Goal: Task Accomplishment & Management: Manage account settings

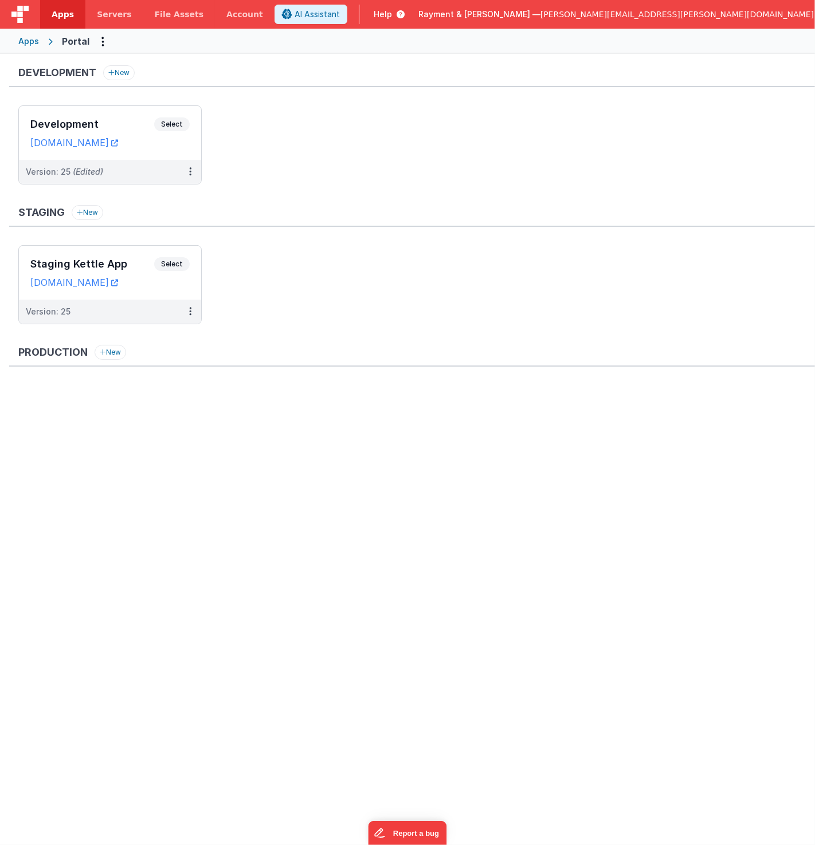
click at [390, 289] on ul "Staging Kettle App Select URLs [DOMAIN_NAME] Version: 25" at bounding box center [416, 290] width 797 height 91
click at [456, 675] on div "Development New Development Select URLs [DOMAIN_NAME] Version: 25 (Edited) Stag…" at bounding box center [407, 448] width 815 height 788
click at [274, 152] on ul "Development Select URLs [DOMAIN_NAME] Version: 25 (Edited)" at bounding box center [416, 150] width 797 height 91
click at [281, 135] on ul "Development Select URLs [DOMAIN_NAME] Version: 25 (Edited)" at bounding box center [416, 150] width 797 height 91
click at [98, 122] on h3 "Development" at bounding box center [92, 124] width 124 height 11
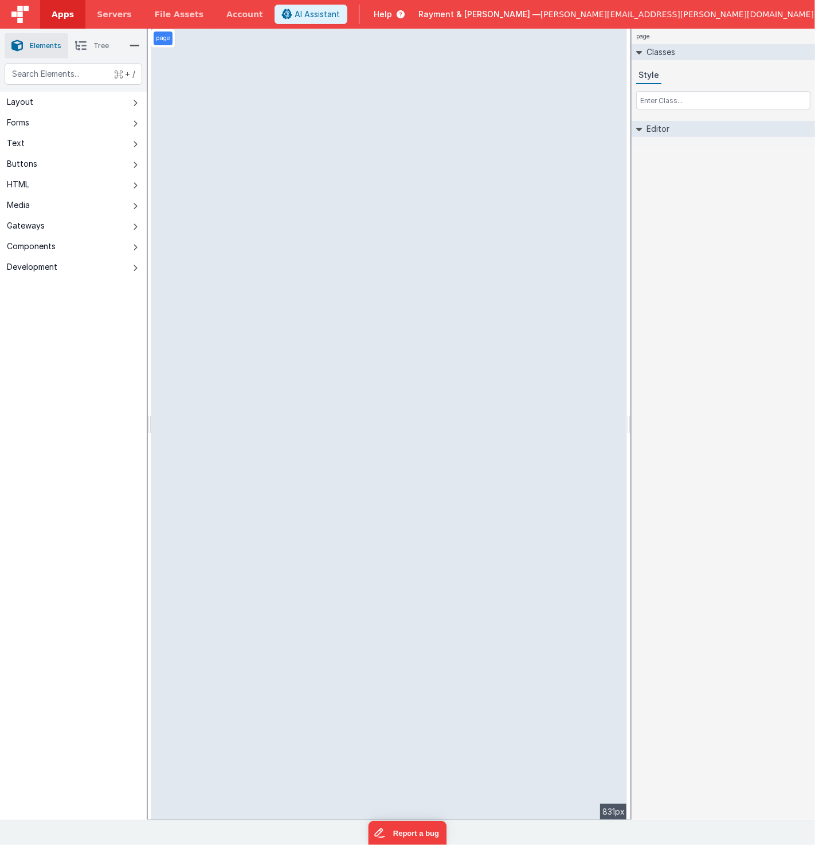
click at [61, 13] on span "Apps" at bounding box center [63, 14] width 22 height 11
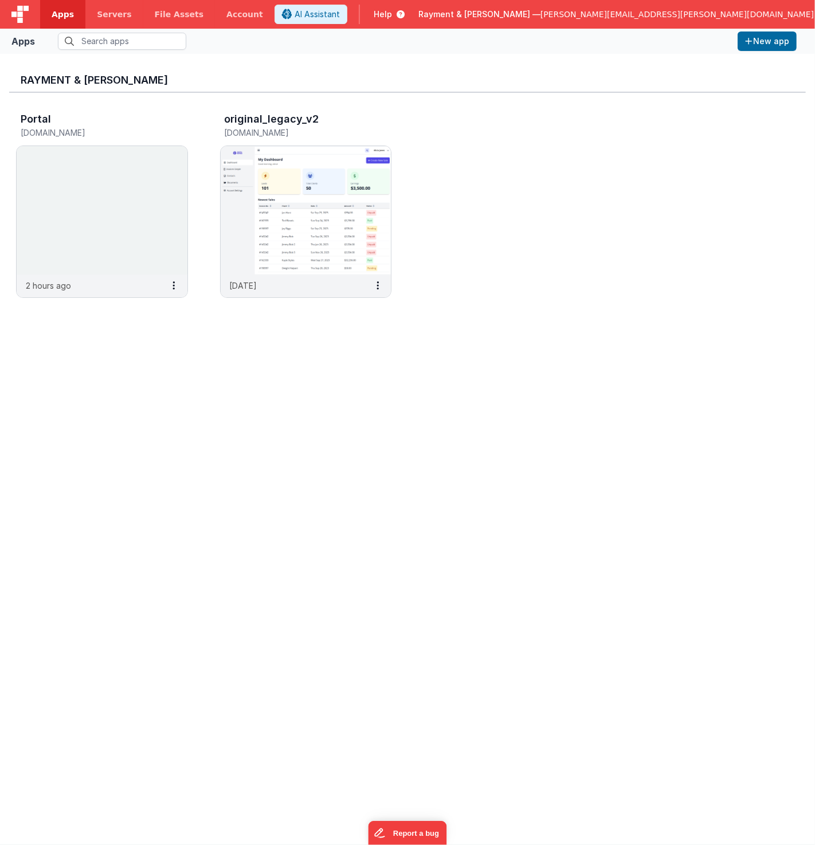
click at [296, 337] on div "Rayment & [PERSON_NAME] Portal [DOMAIN_NAME] 2 hours ago original_legacy_v2 [DO…" at bounding box center [407, 449] width 797 height 773
click at [299, 221] on img at bounding box center [306, 210] width 171 height 128
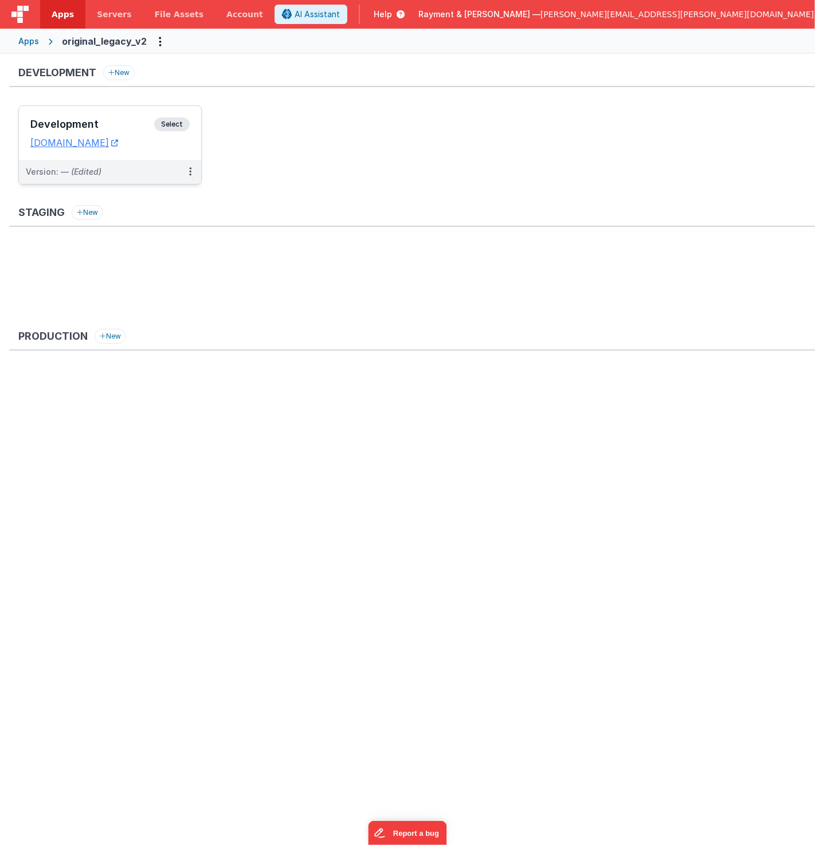
click at [110, 113] on div "Development Select URLs [DOMAIN_NAME]" at bounding box center [110, 133] width 182 height 54
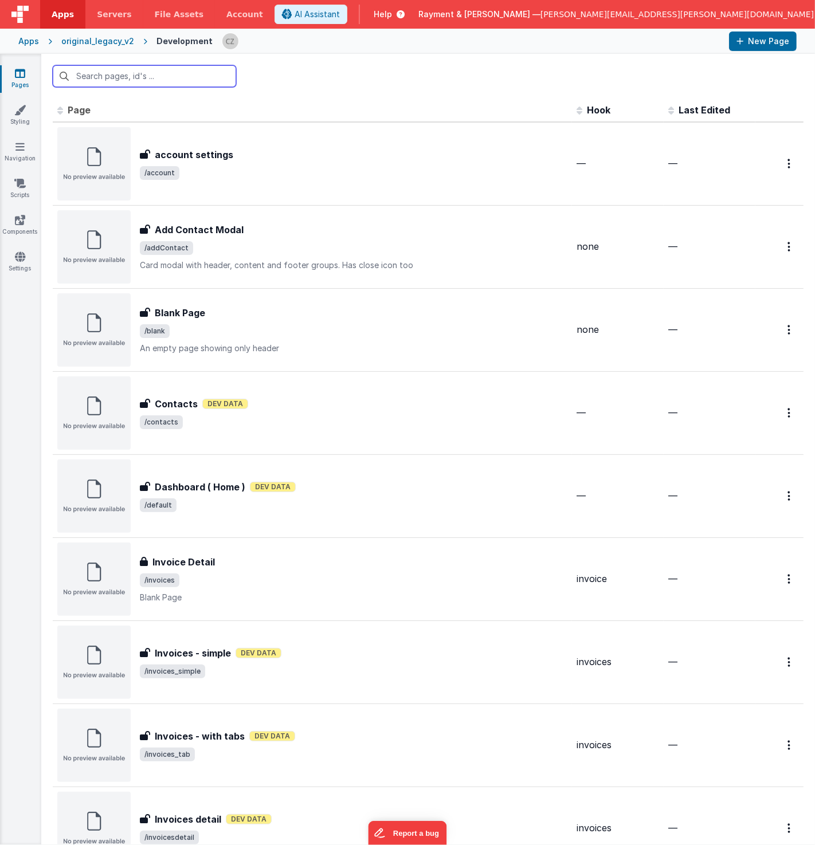
click at [115, 77] on input "text" at bounding box center [144, 76] width 183 height 22
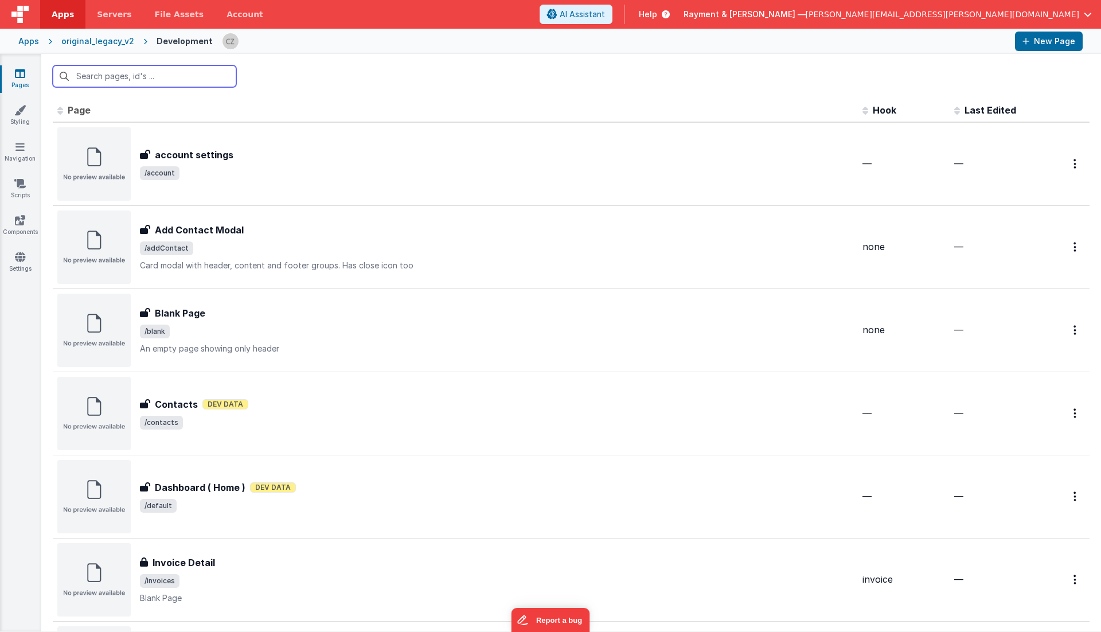
click at [104, 78] on input "text" at bounding box center [144, 76] width 183 height 22
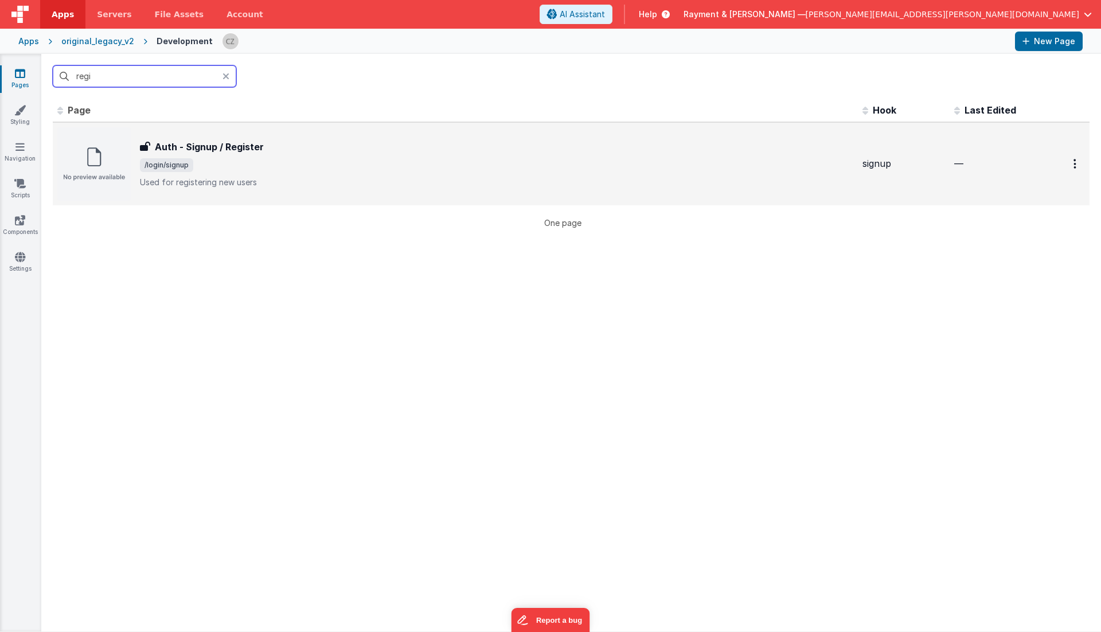
type input "regi"
click at [241, 180] on p "Used for registering new users" at bounding box center [496, 182] width 713 height 11
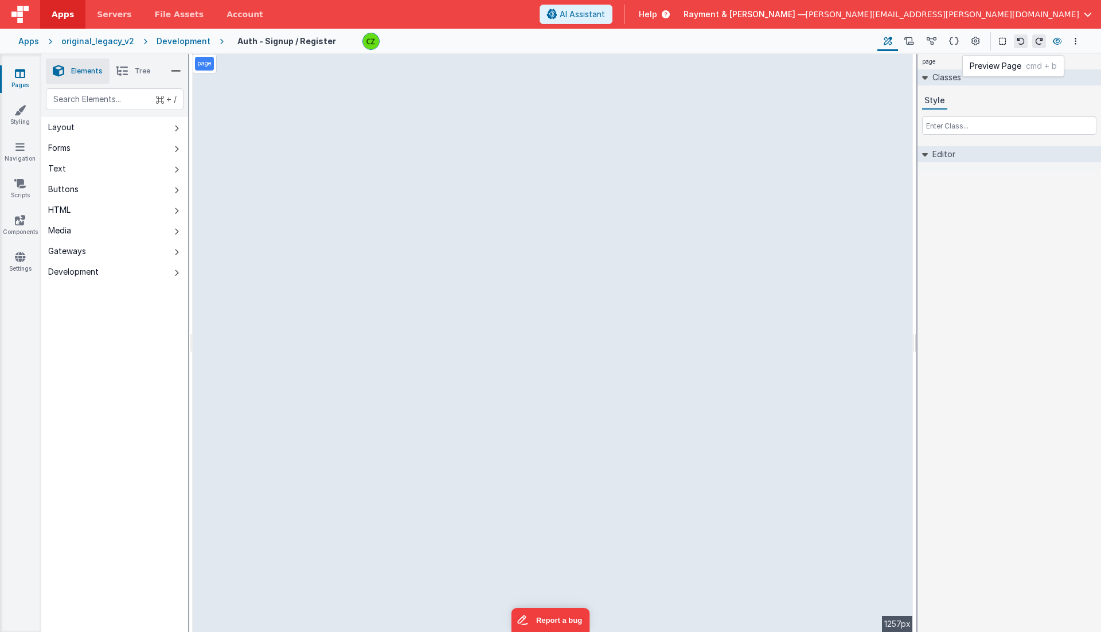
click at [815, 39] on icon at bounding box center [1056, 41] width 9 height 8
click at [815, 44] on icon at bounding box center [909, 42] width 10 height 12
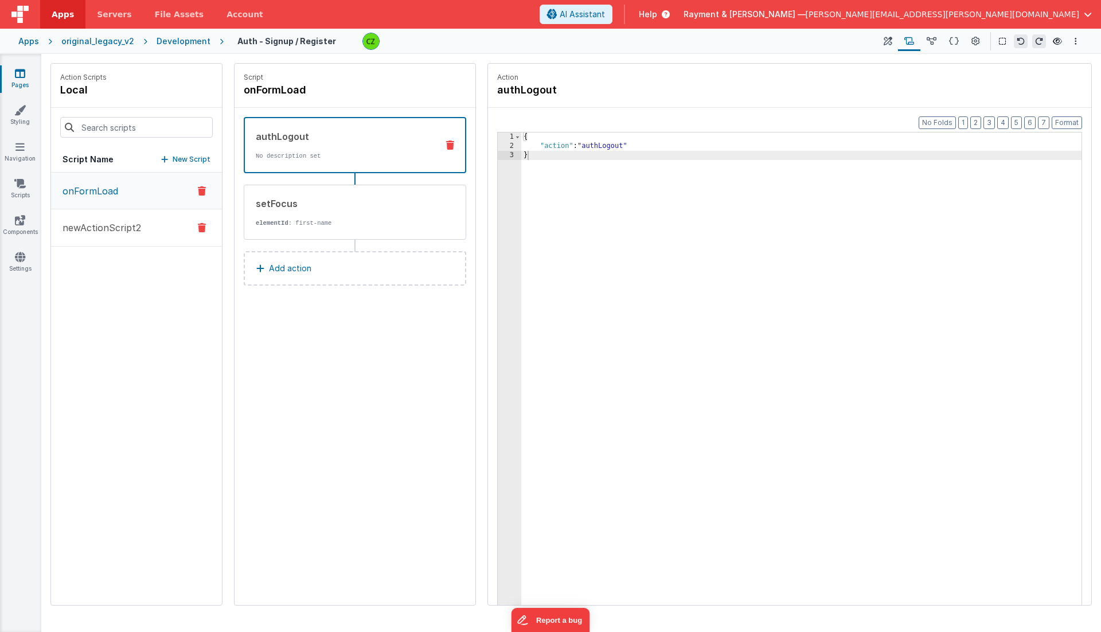
click at [107, 230] on p "newActionScript2" at bounding box center [98, 228] width 85 height 14
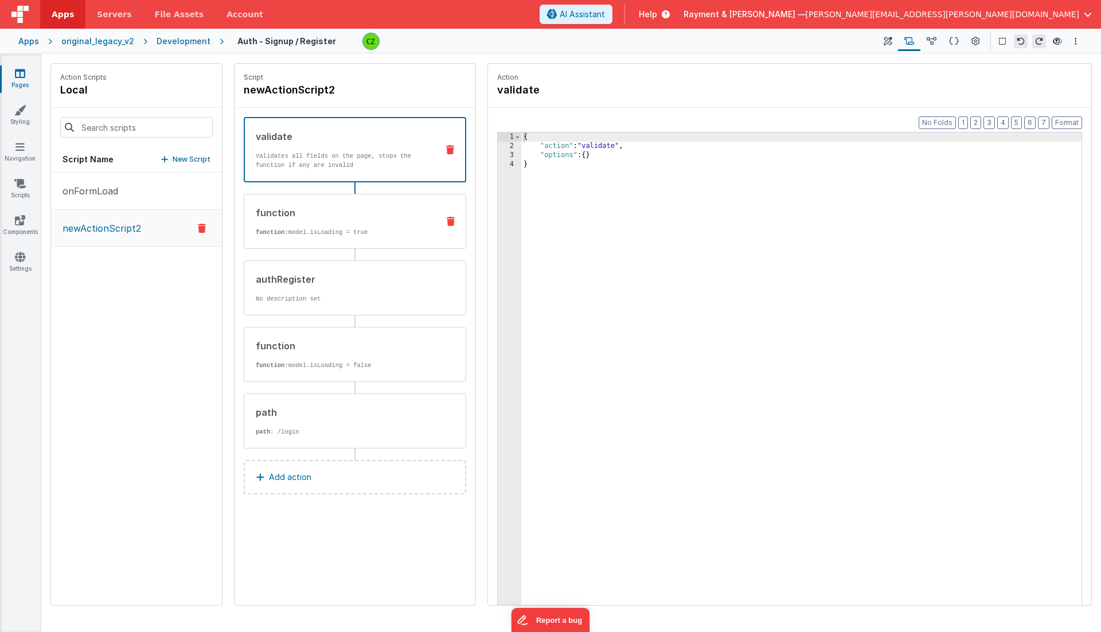
click at [350, 225] on div "function function: model.isLoading = true" at bounding box center [336, 221] width 185 height 31
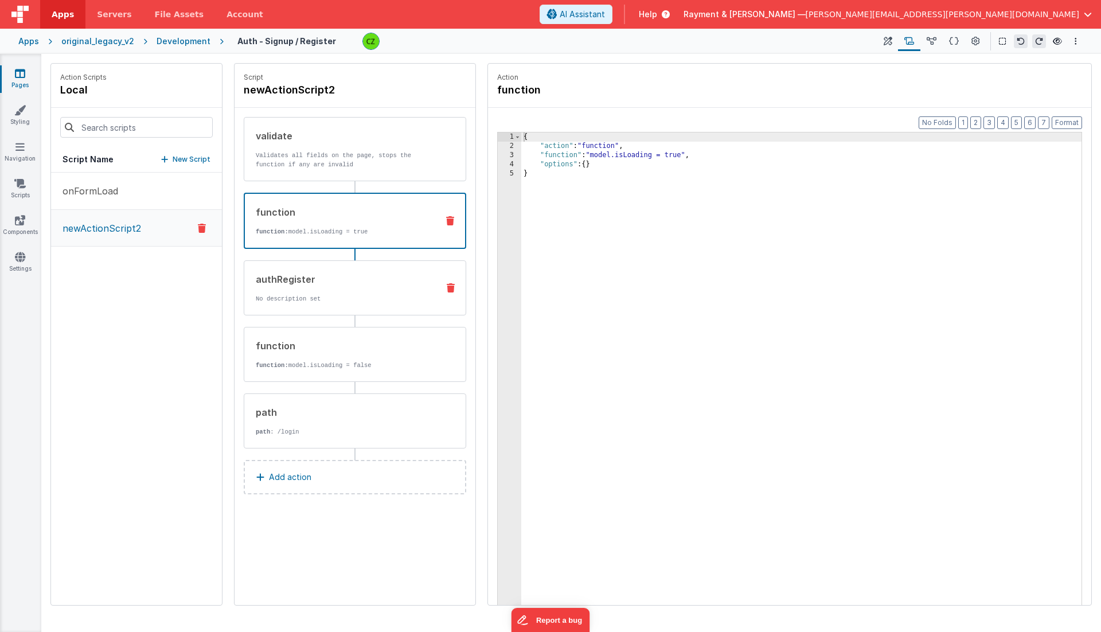
click at [344, 280] on div "authRegister" at bounding box center [342, 279] width 173 height 14
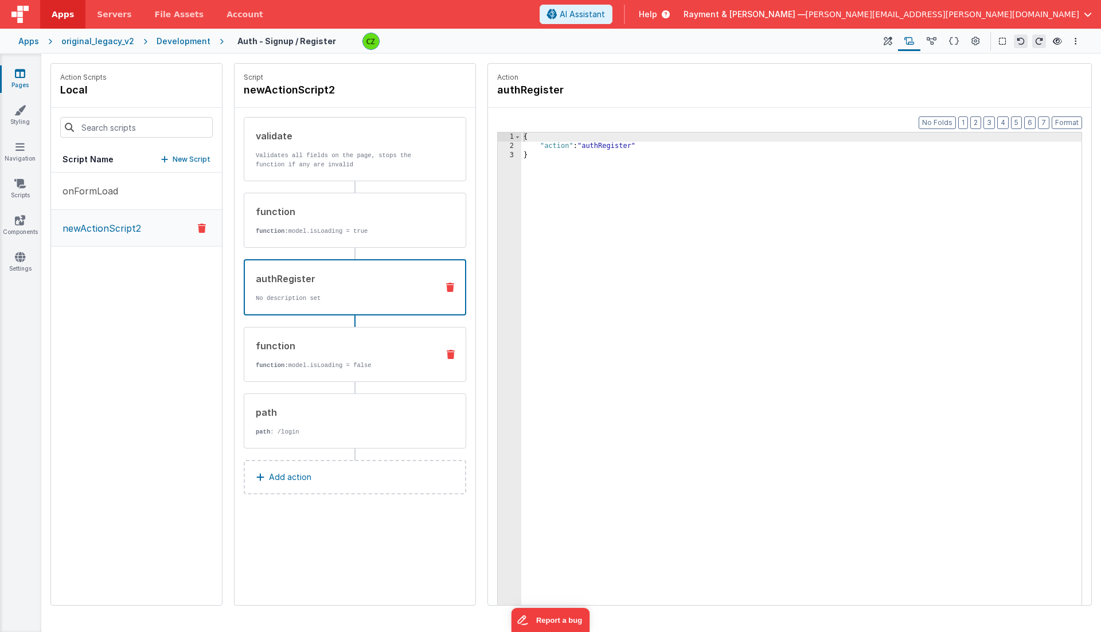
click at [325, 341] on div "function" at bounding box center [342, 346] width 173 height 14
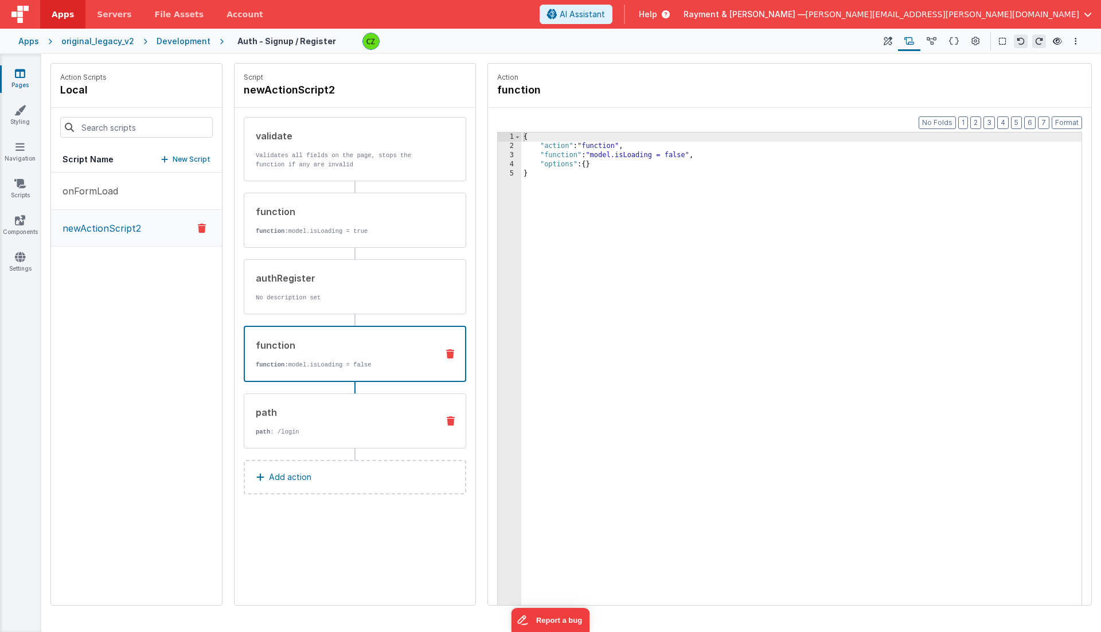
click at [323, 409] on div "path" at bounding box center [342, 412] width 173 height 14
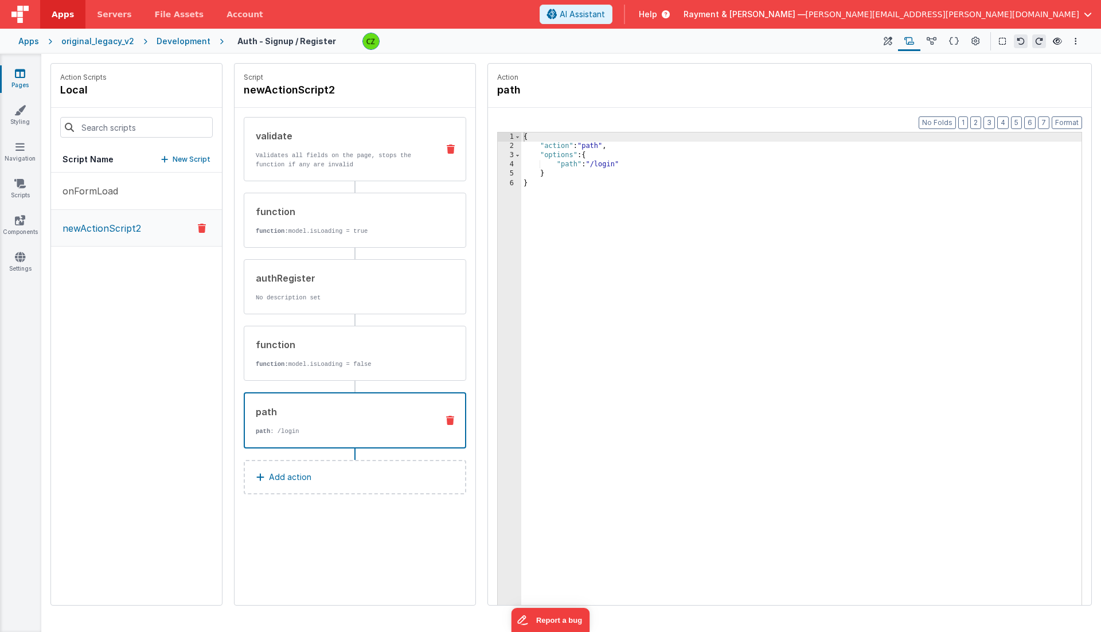
click at [334, 142] on div "validate Validates all fields on the page, stops the function if any are invalid" at bounding box center [336, 149] width 185 height 40
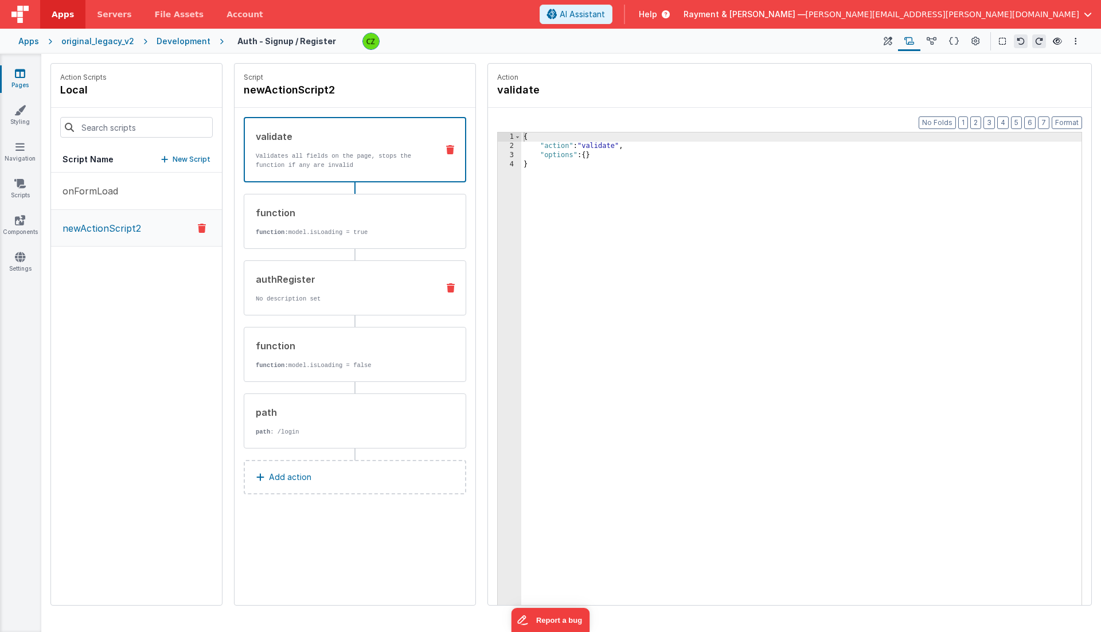
click at [328, 289] on div "authRegister No description set" at bounding box center [336, 287] width 185 height 31
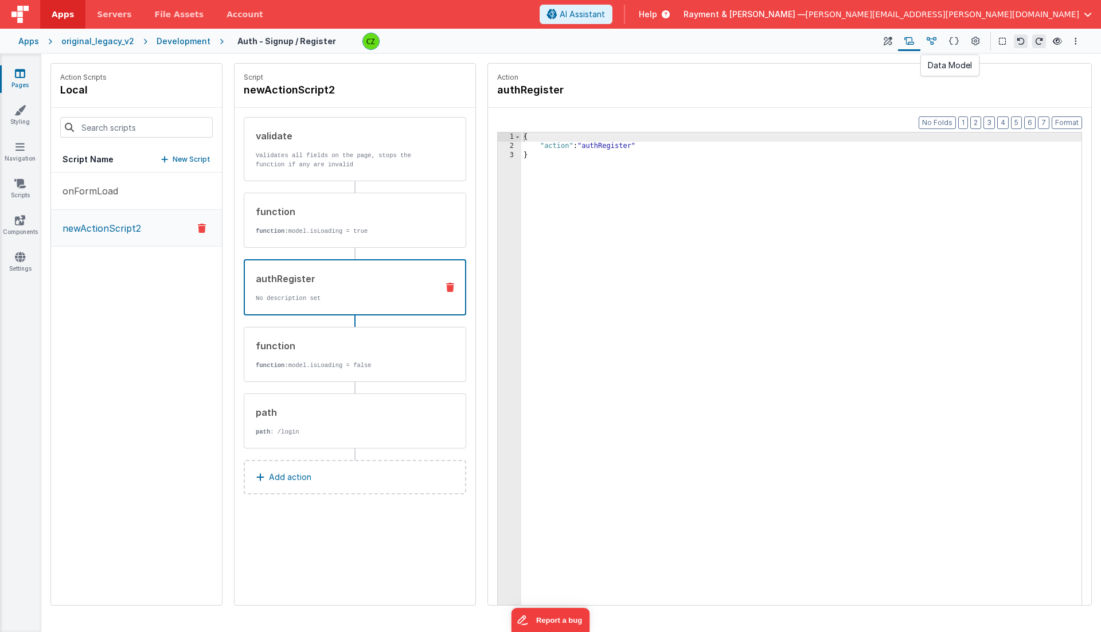
click at [815, 37] on icon at bounding box center [931, 42] width 10 height 12
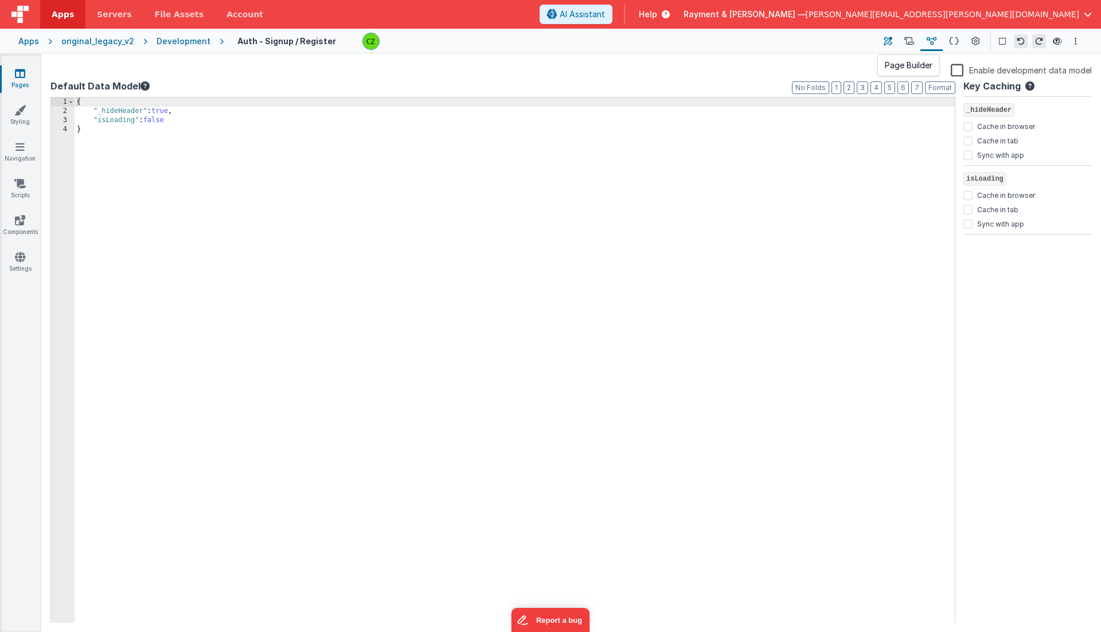
click at [815, 42] on icon at bounding box center [887, 42] width 9 height 12
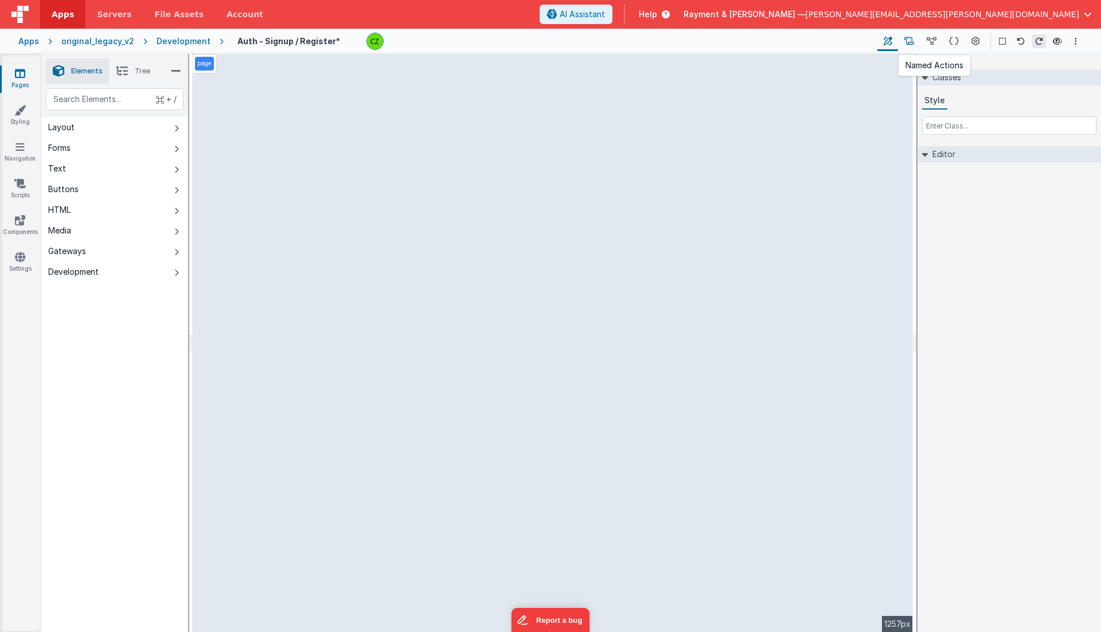
click at [815, 43] on icon at bounding box center [909, 42] width 10 height 12
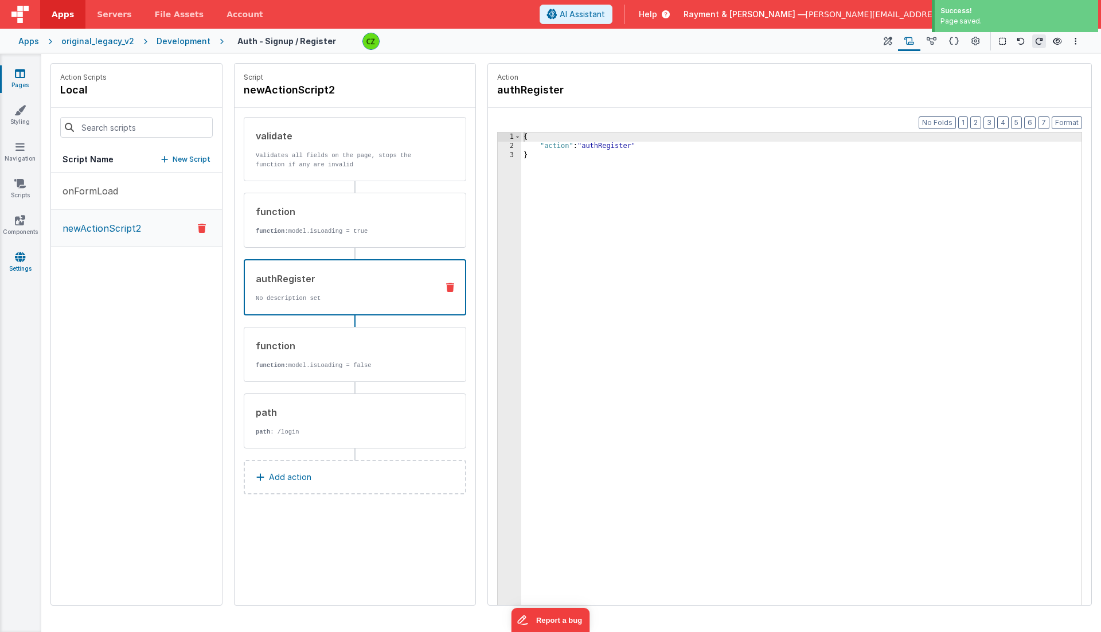
click at [11, 258] on link "Settings" at bounding box center [19, 262] width 41 height 23
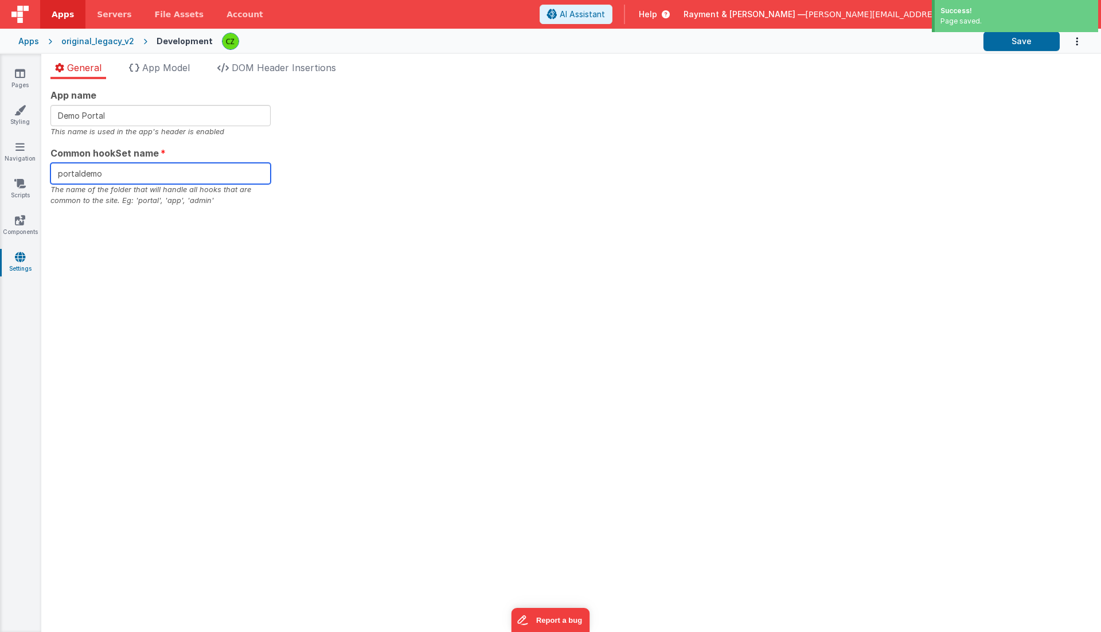
click at [82, 170] on input "portaldemo" at bounding box center [160, 173] width 220 height 21
click at [85, 177] on input "portaldemo" at bounding box center [160, 173] width 220 height 21
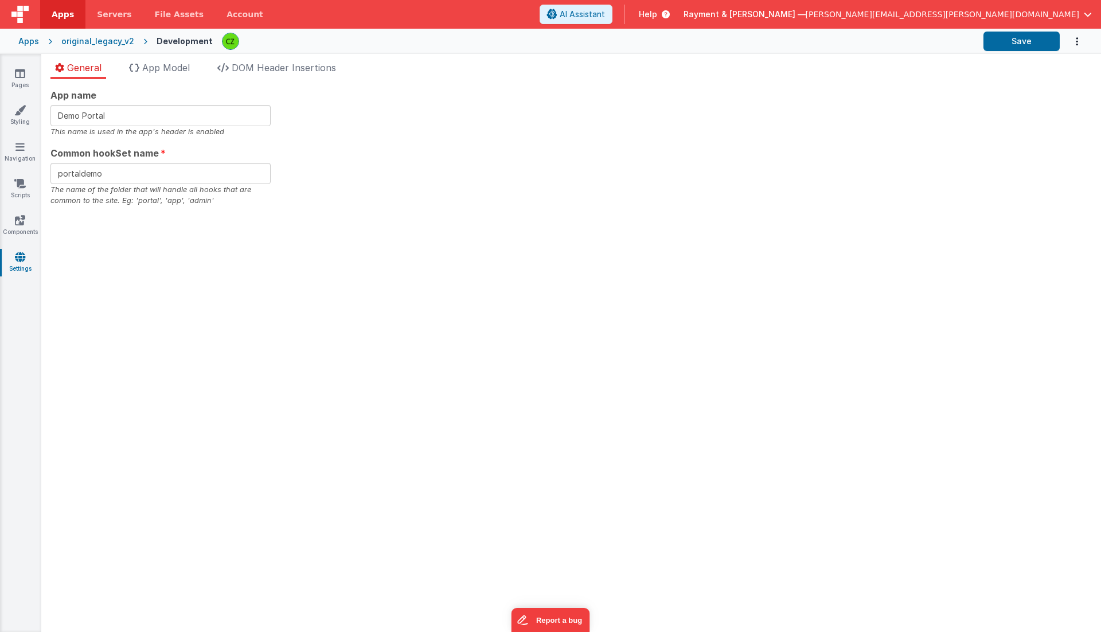
click at [632, 269] on div "App name Demo Portal This name is used in the app's header is enabled Common ho…" at bounding box center [570, 355] width 1059 height 553
click at [364, 153] on div "App name Demo Portal This name is used in the app's header is enabled Common ho…" at bounding box center [570, 147] width 1041 height 118
click at [169, 69] on span "App Model" at bounding box center [166, 67] width 48 height 11
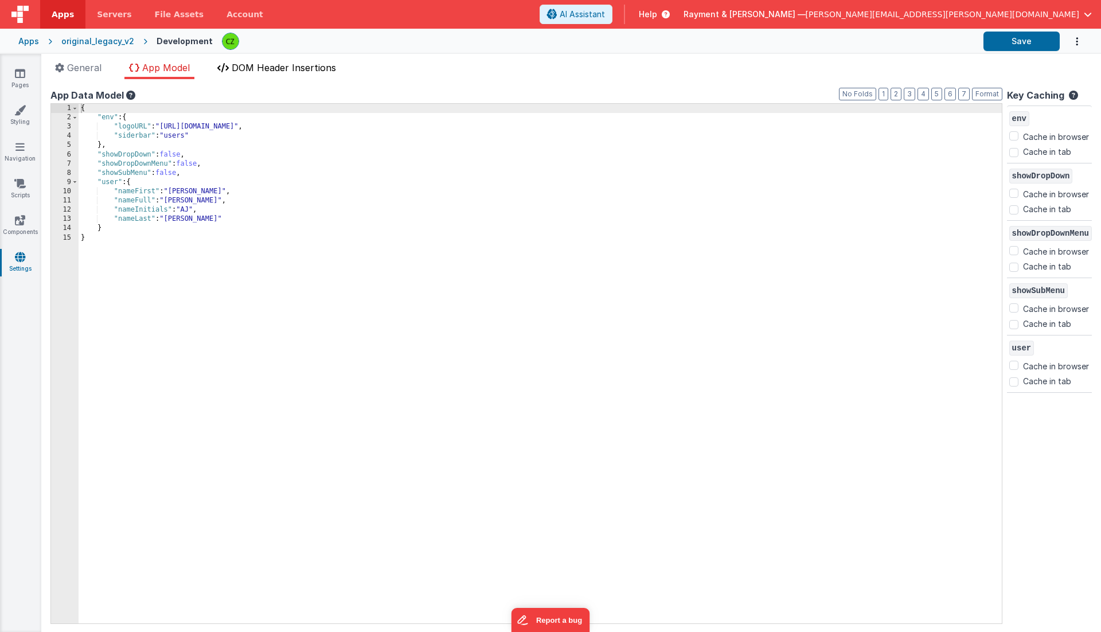
click at [265, 66] on span "DOM Header Insertions" at bounding box center [284, 67] width 104 height 11
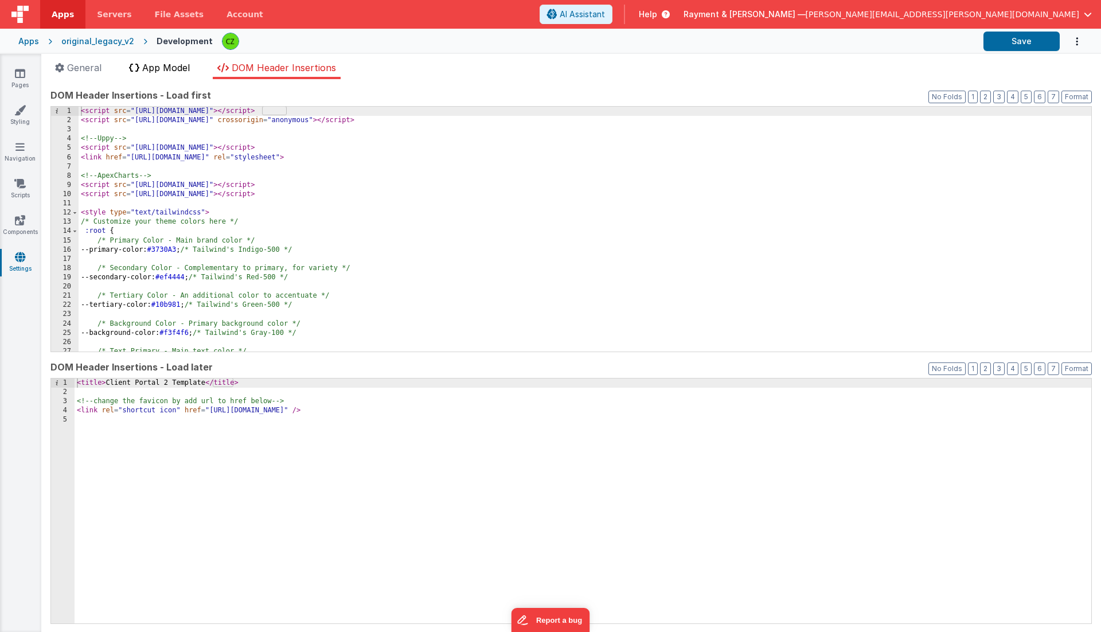
click at [159, 69] on span "App Model" at bounding box center [166, 67] width 48 height 11
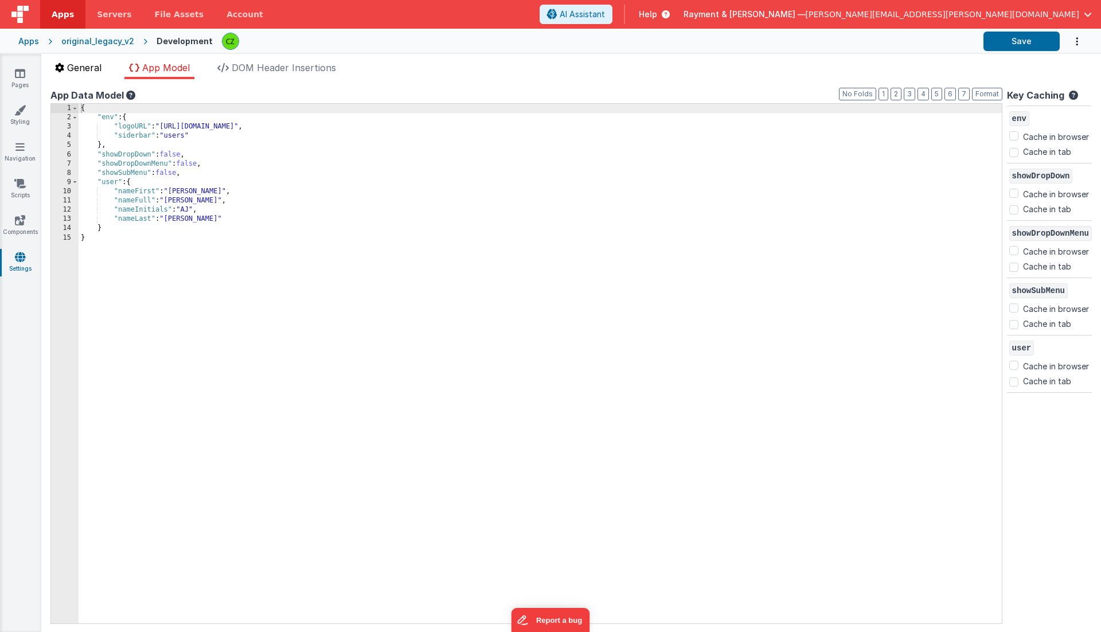
click at [91, 67] on span "General" at bounding box center [84, 67] width 34 height 11
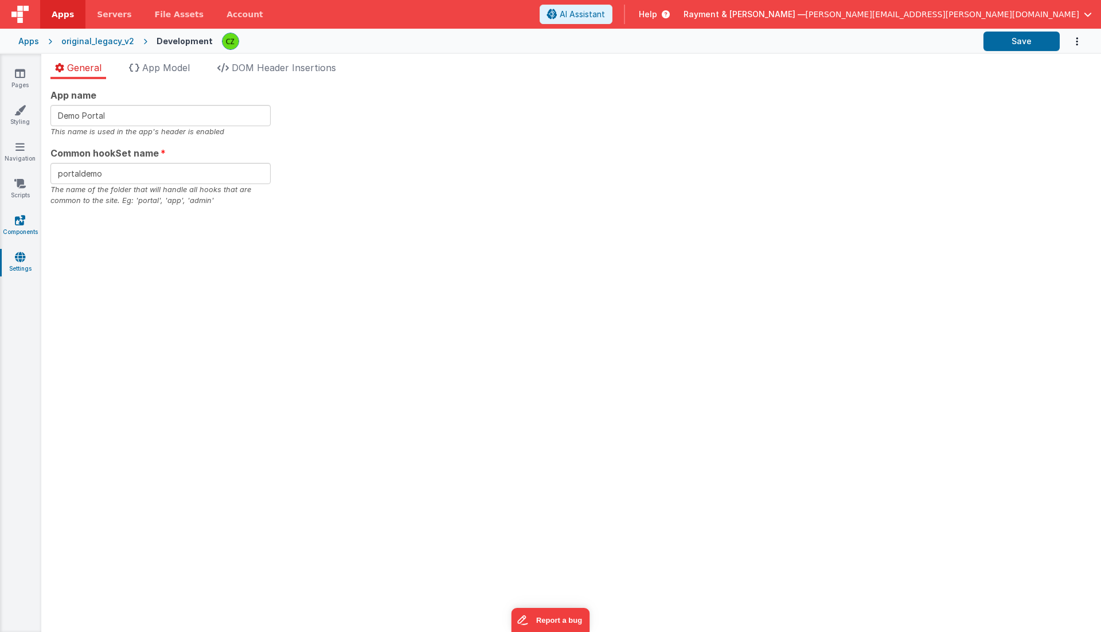
click at [18, 223] on icon at bounding box center [20, 219] width 10 height 11
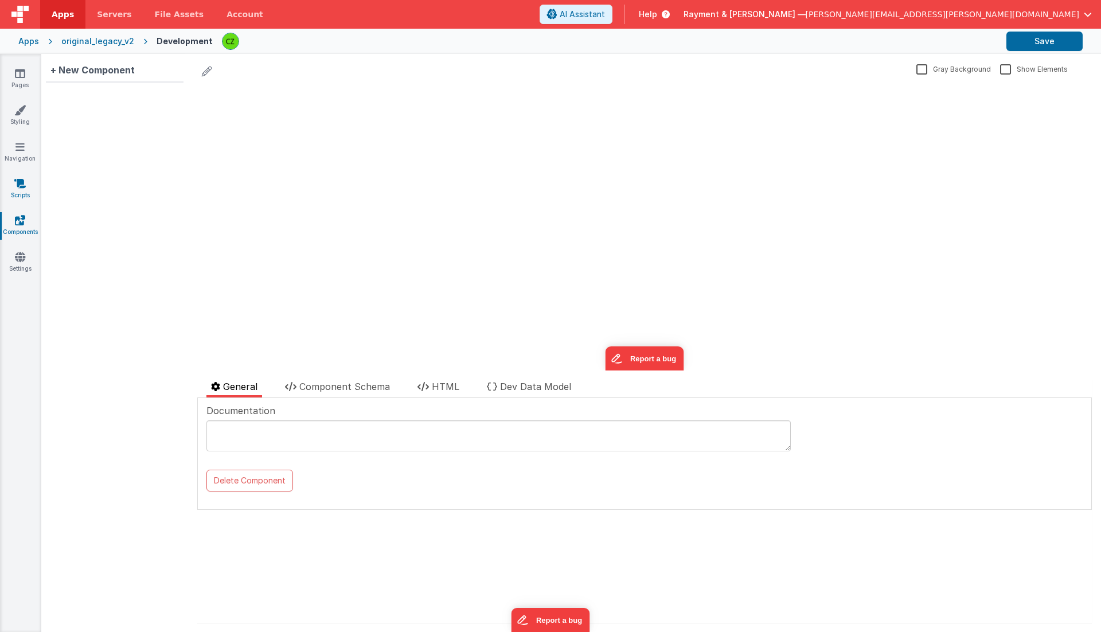
click at [22, 188] on icon at bounding box center [19, 183] width 11 height 11
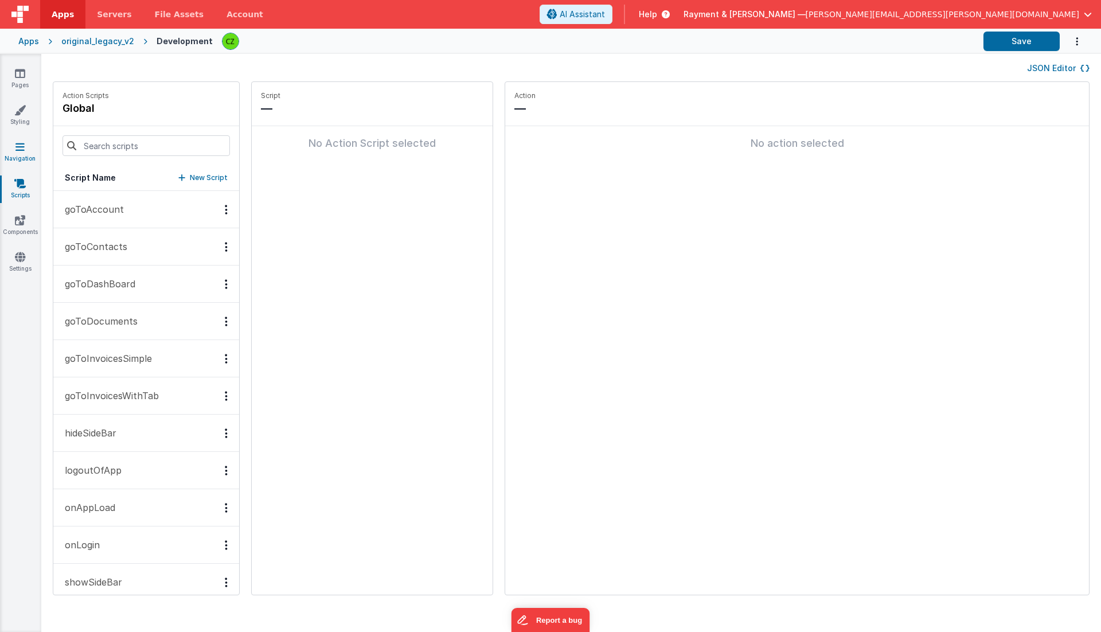
click at [22, 151] on icon at bounding box center [19, 146] width 9 height 11
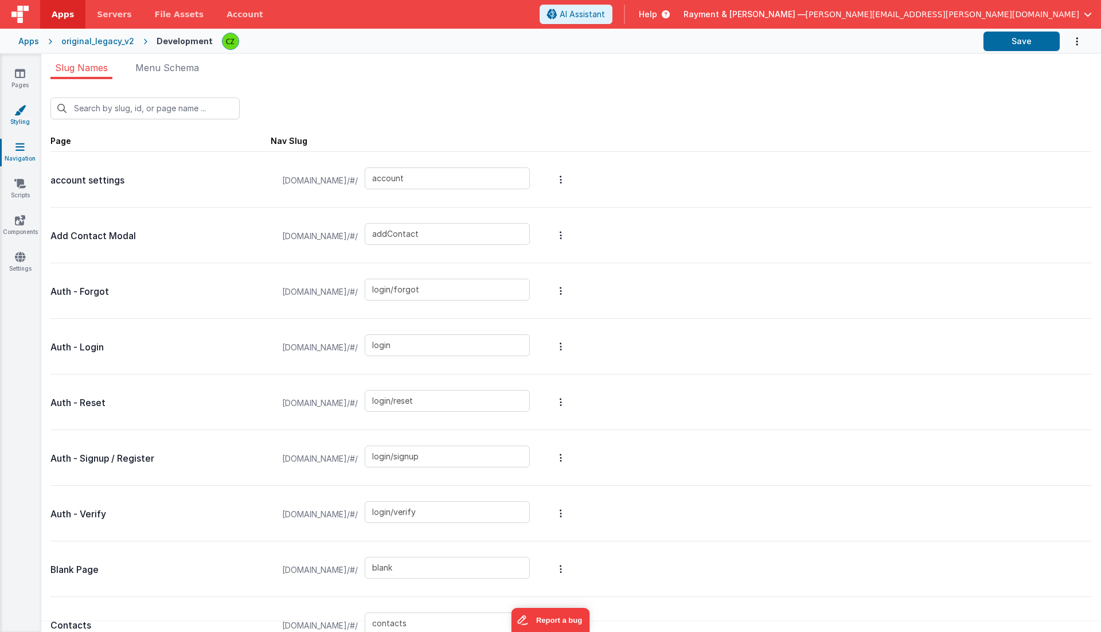
click at [25, 112] on icon at bounding box center [19, 109] width 11 height 11
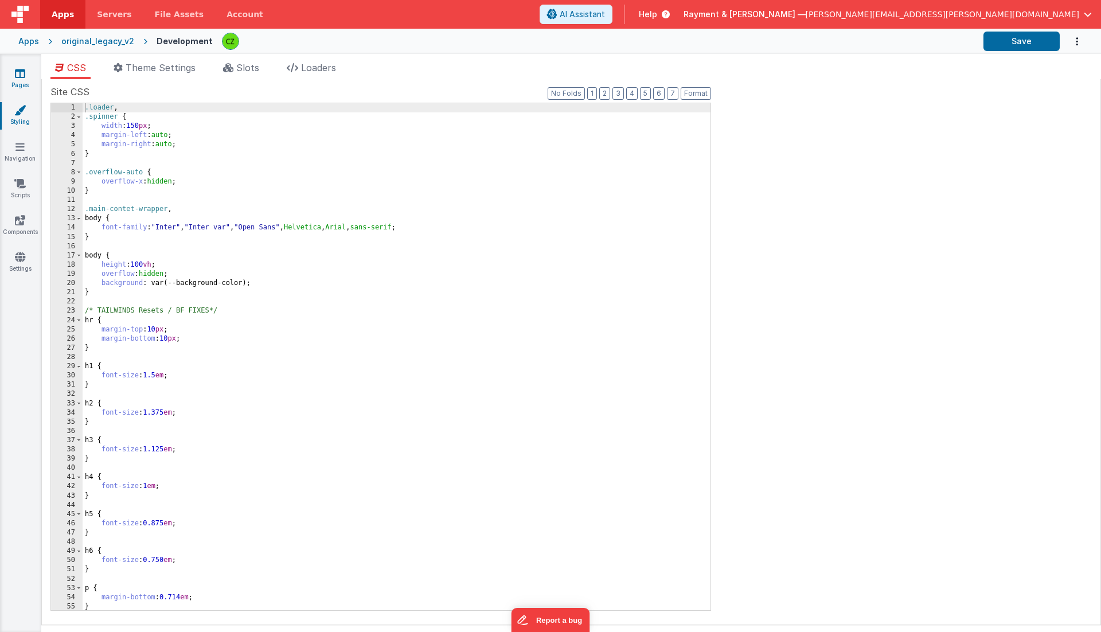
click at [24, 78] on icon at bounding box center [20, 73] width 10 height 11
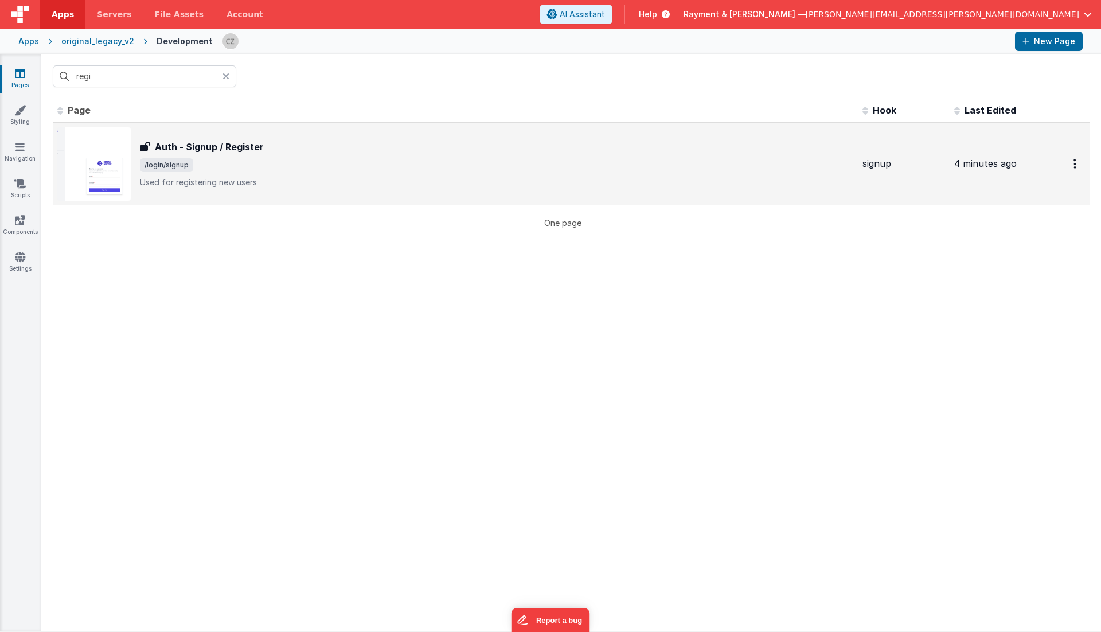
click at [290, 178] on p "Used for registering new users" at bounding box center [496, 182] width 713 height 11
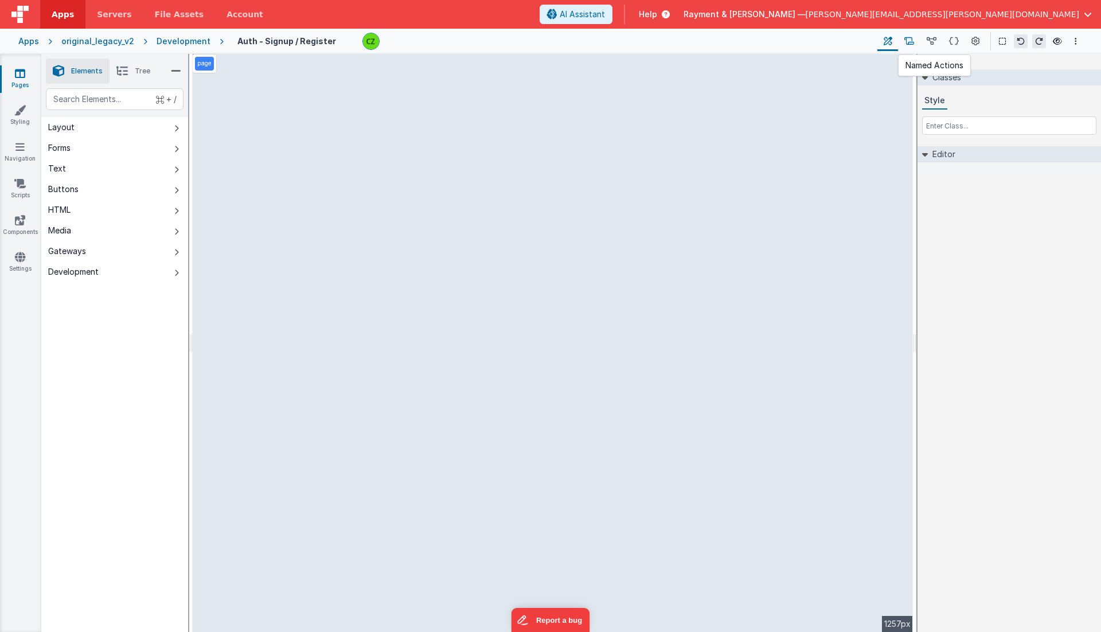
click at [815, 36] on icon at bounding box center [909, 42] width 10 height 12
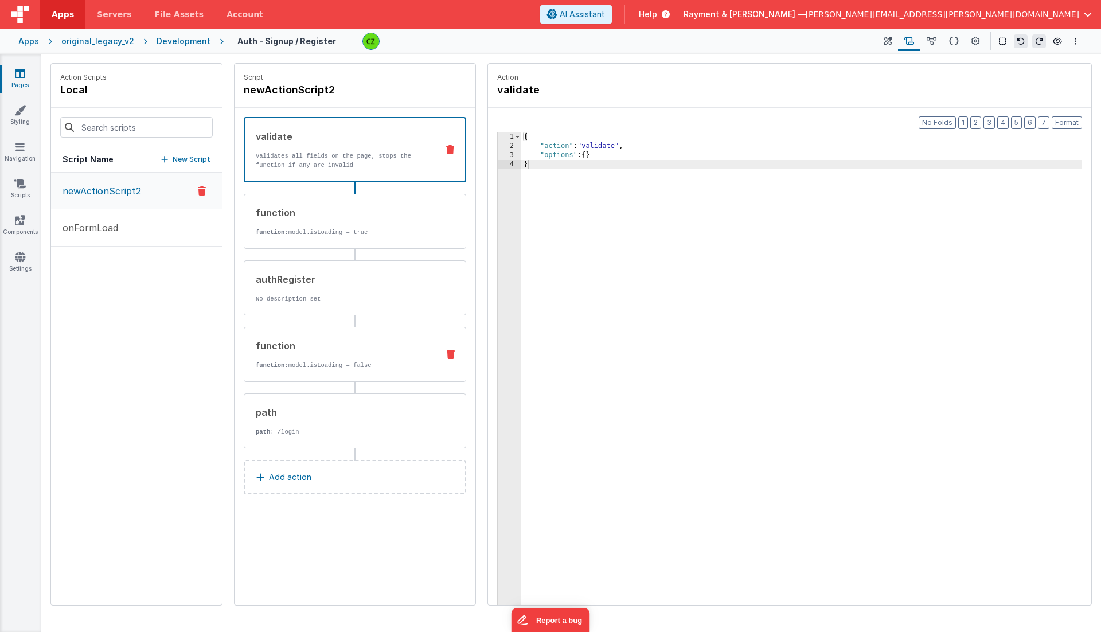
click at [304, 351] on div "function function: model.isLoading = false" at bounding box center [336, 354] width 185 height 31
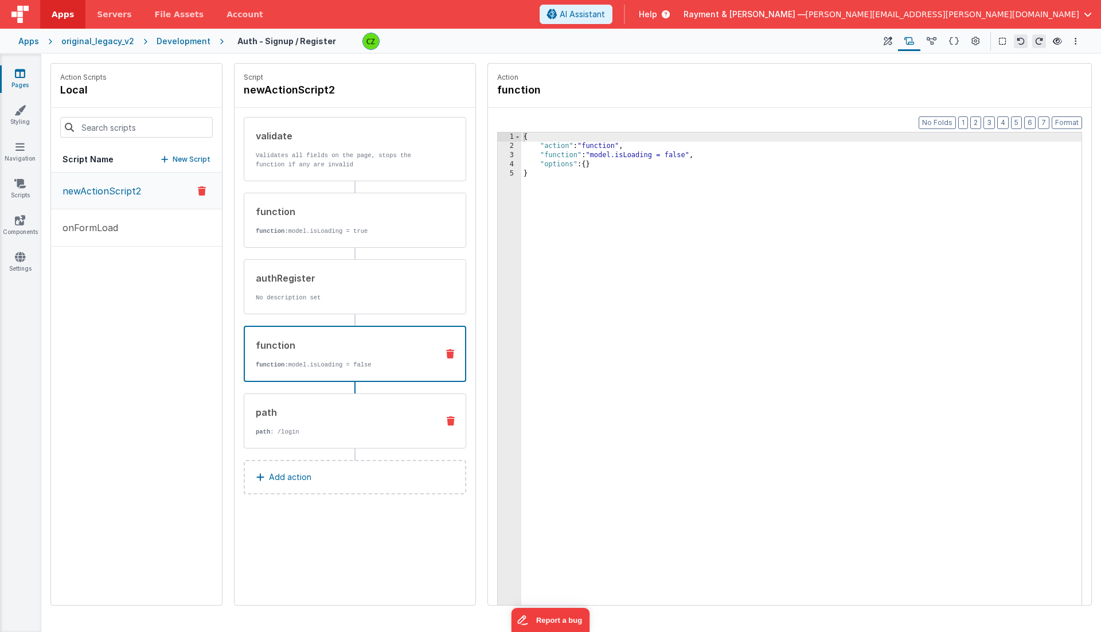
click at [314, 400] on div "path path : /login" at bounding box center [355, 420] width 222 height 55
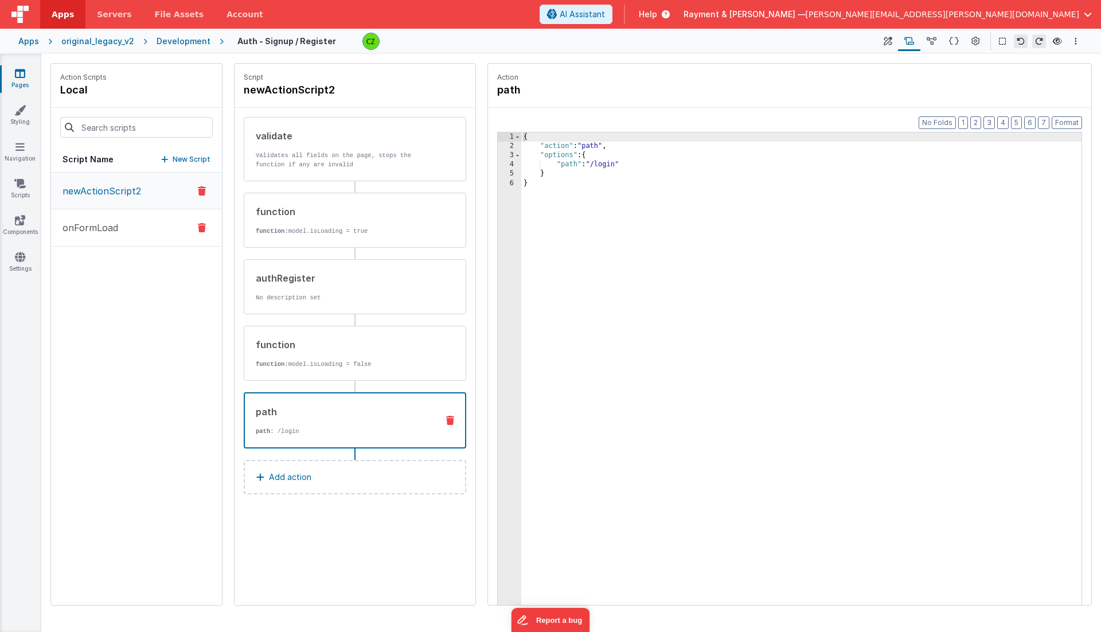
click at [83, 225] on p "onFormLoad" at bounding box center [87, 228] width 62 height 14
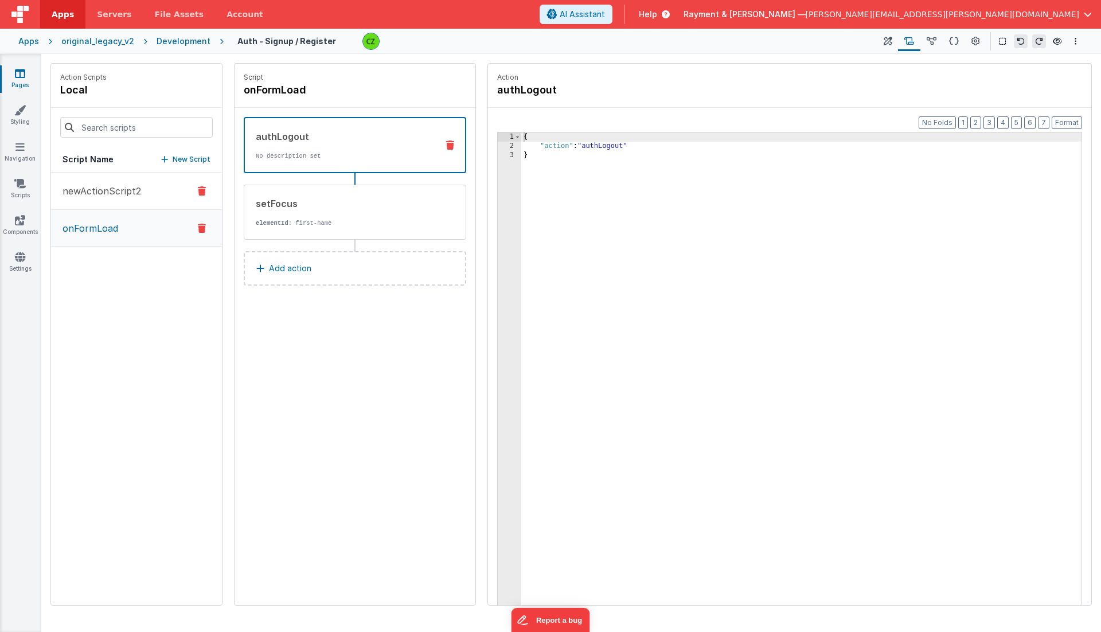
click at [97, 181] on button "newActionScript2" at bounding box center [136, 191] width 171 height 37
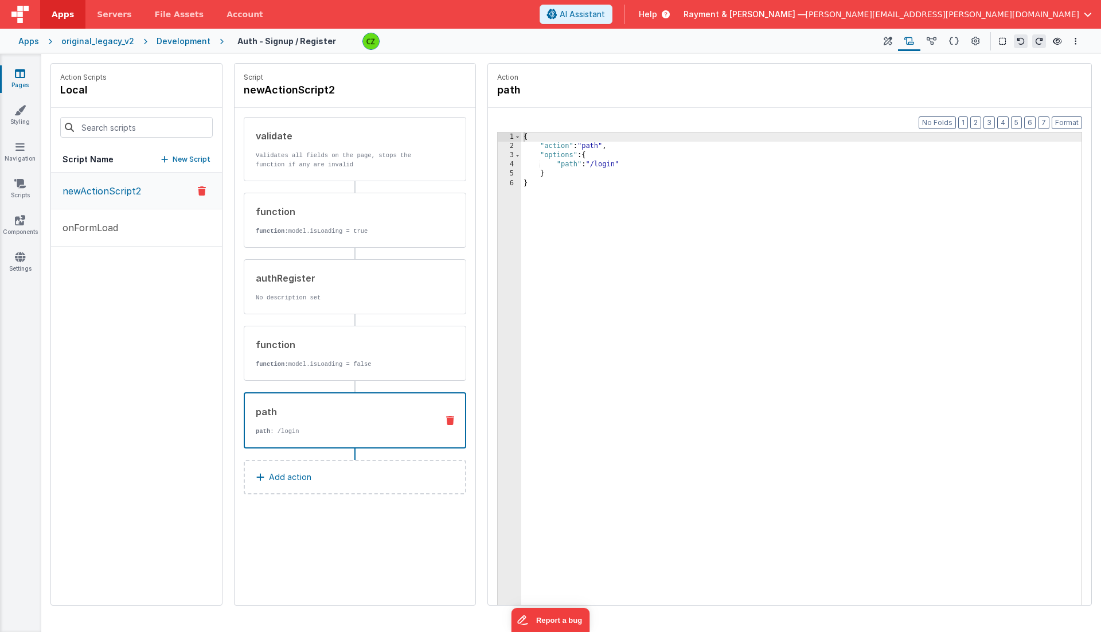
click at [452, 418] on icon at bounding box center [450, 420] width 8 height 9
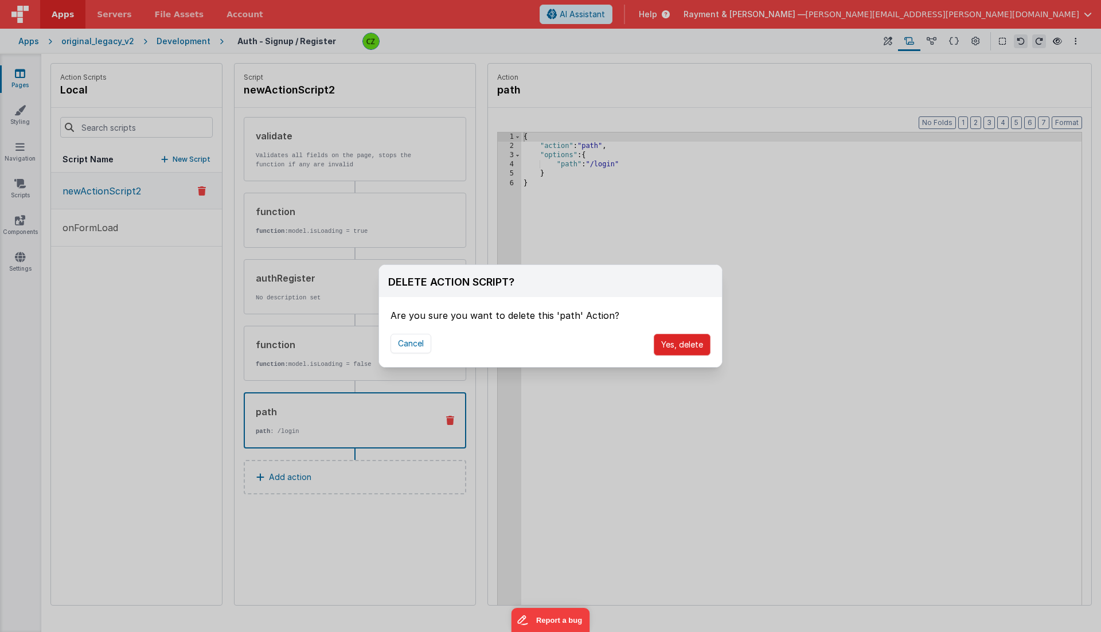
click at [686, 350] on button "Yes, delete" at bounding box center [681, 345] width 57 height 22
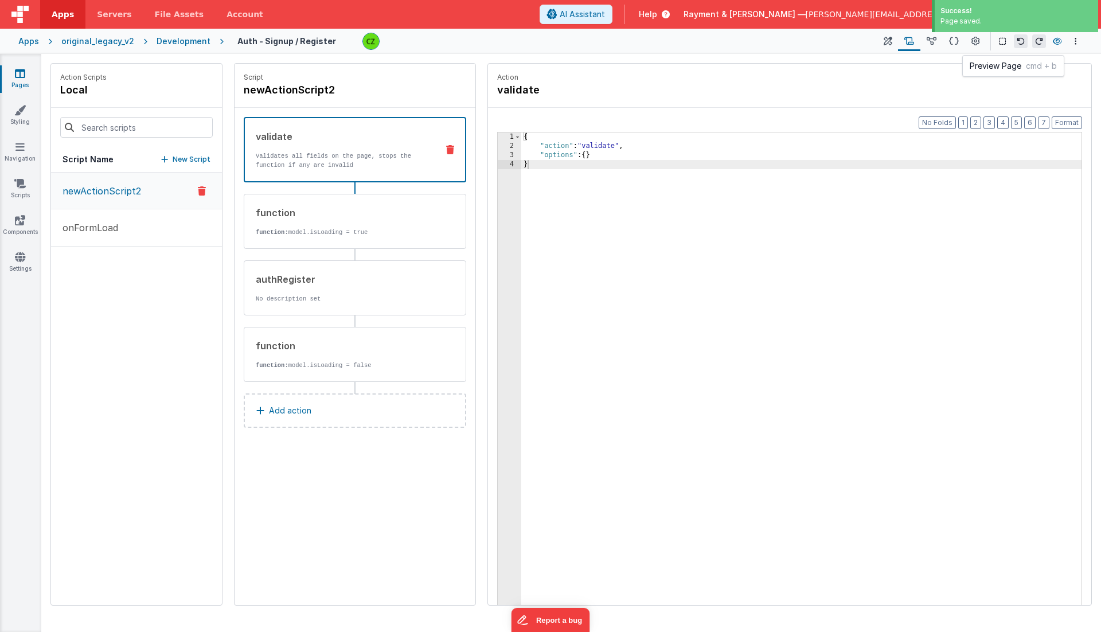
click at [815, 39] on icon at bounding box center [1056, 41] width 9 height 8
click at [13, 259] on link "Settings" at bounding box center [19, 262] width 41 height 23
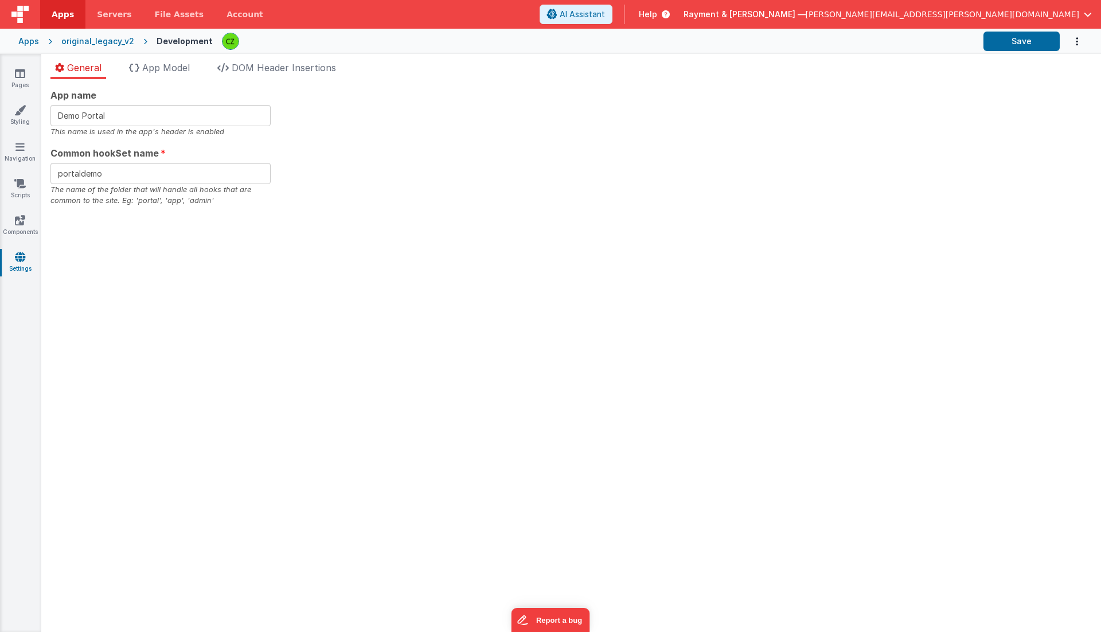
click at [92, 41] on div "original_legacy_v2" at bounding box center [97, 41] width 73 height 11
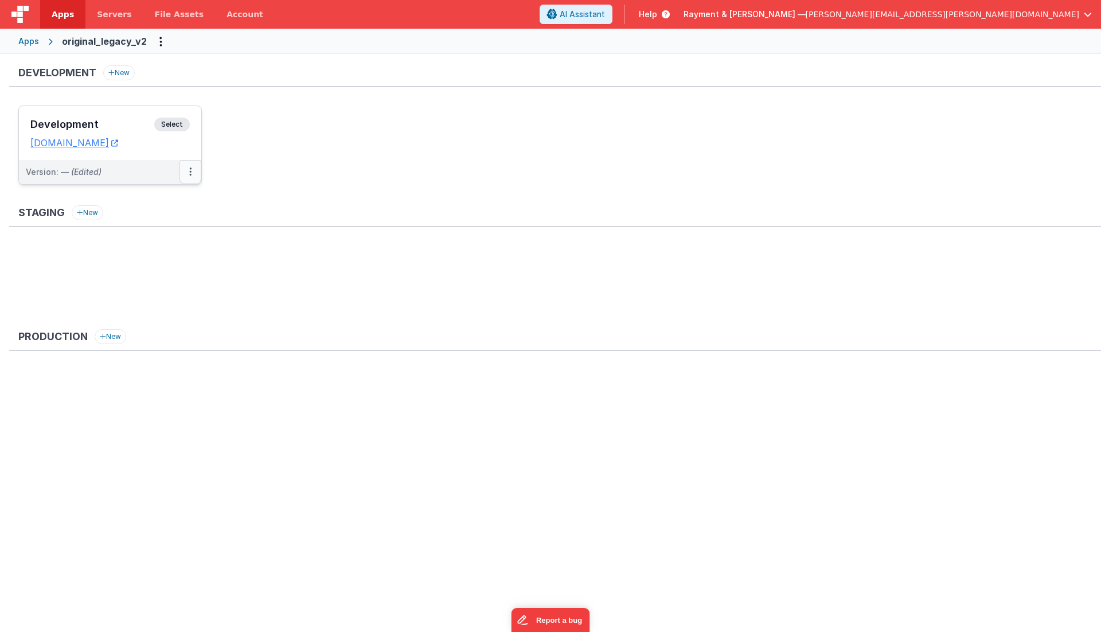
click at [192, 169] on button at bounding box center [190, 172] width 22 height 24
click at [169, 196] on link "Edit" at bounding box center [150, 197] width 101 height 21
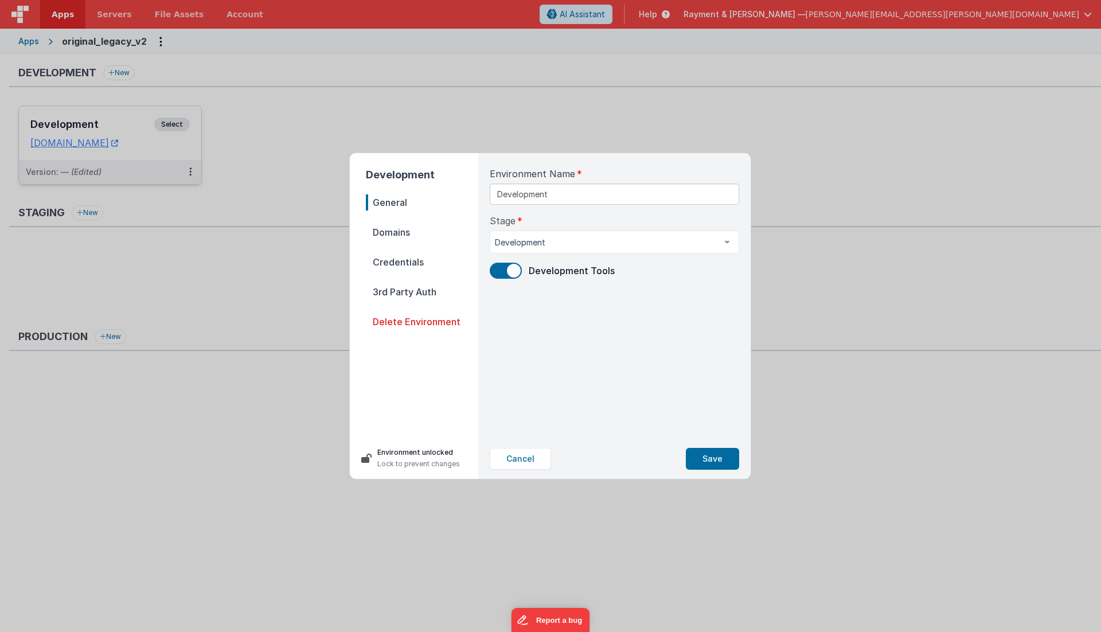
click at [597, 221] on div "Stage Development Development Staging Production List is empty." at bounding box center [614, 234] width 249 height 40
click at [408, 231] on span "Domains" at bounding box center [422, 232] width 112 height 16
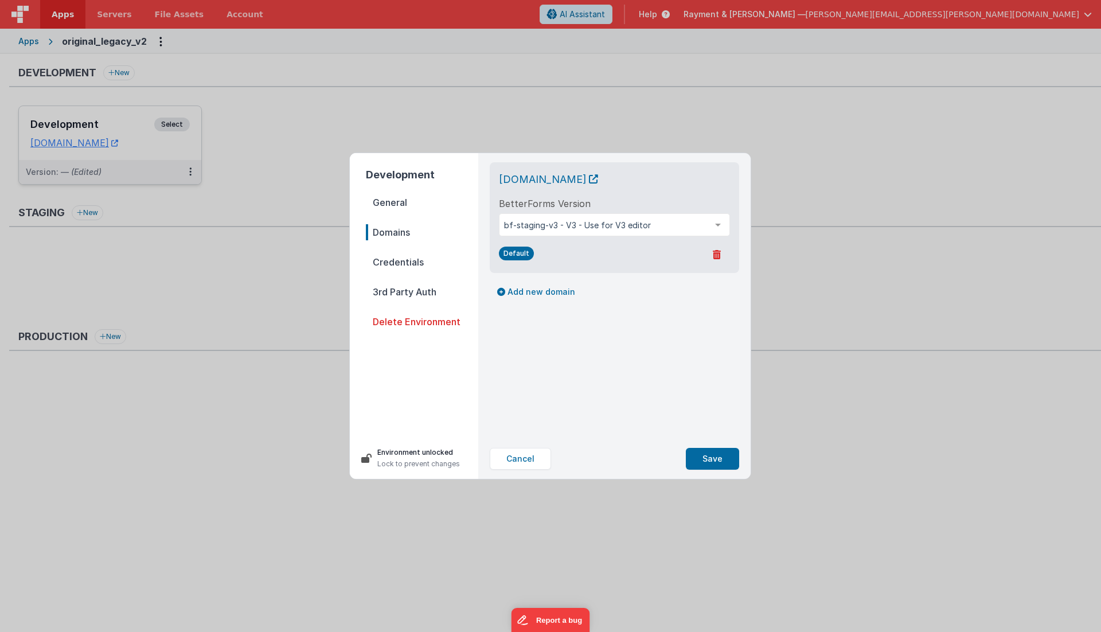
click at [402, 255] on span "Credentials" at bounding box center [422, 262] width 112 height 16
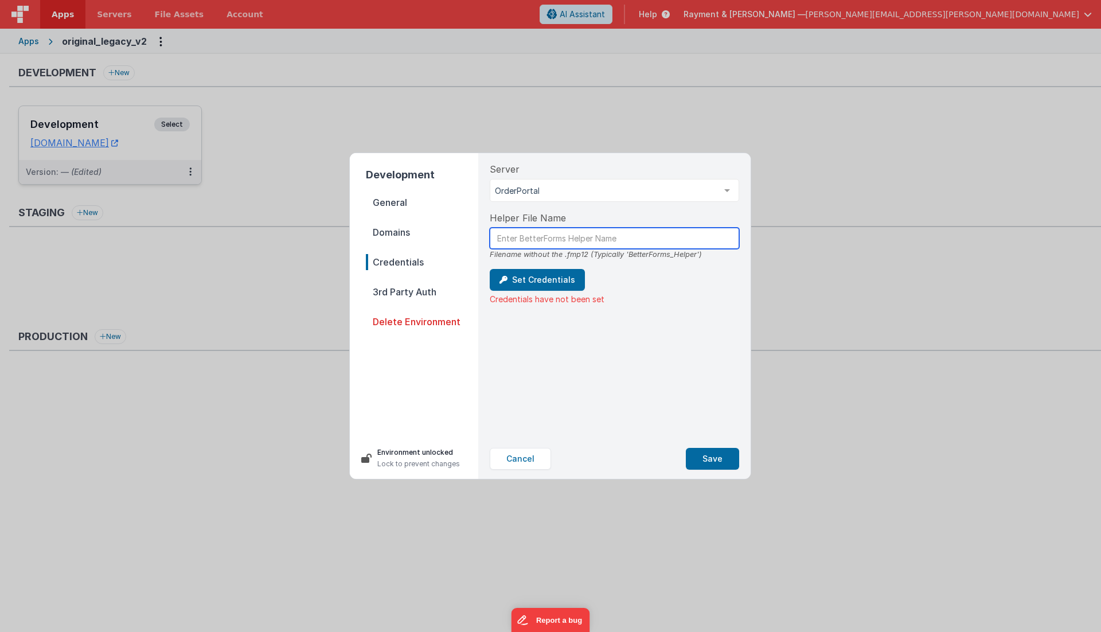
click at [672, 239] on input "text" at bounding box center [614, 238] width 249 height 21
click at [637, 306] on div "Server OrderPortal FMS-RAPTOR FMS-VENOM OrderPortal new List is empty. Helper F…" at bounding box center [614, 295] width 268 height 285
click at [531, 283] on button "Set Credentials" at bounding box center [537, 280] width 95 height 22
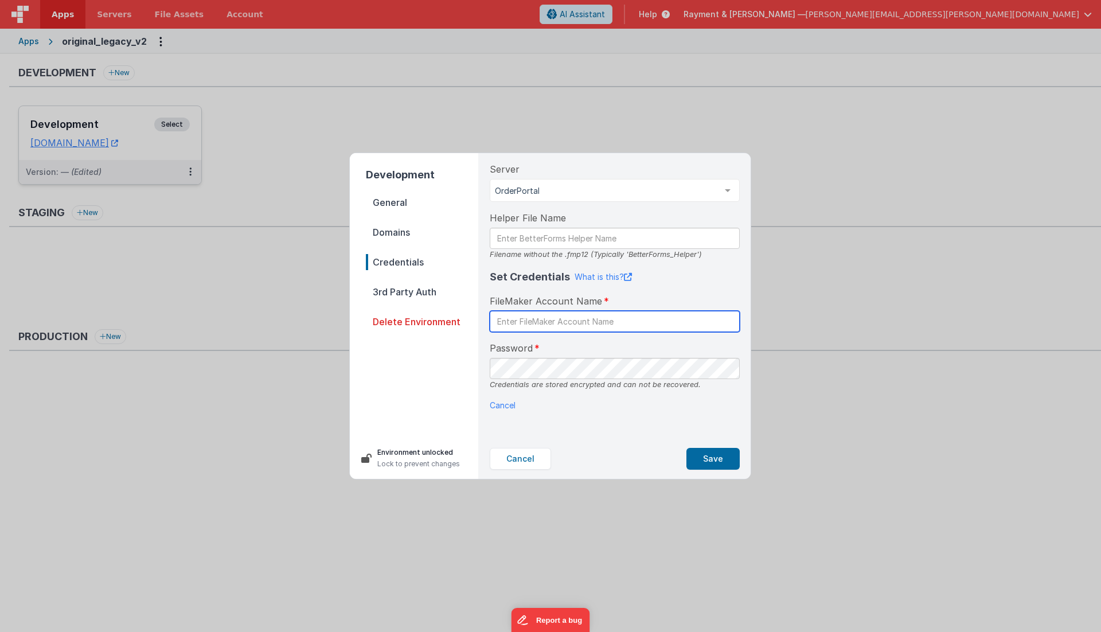
click at [530, 320] on input "text" at bounding box center [615, 321] width 250 height 21
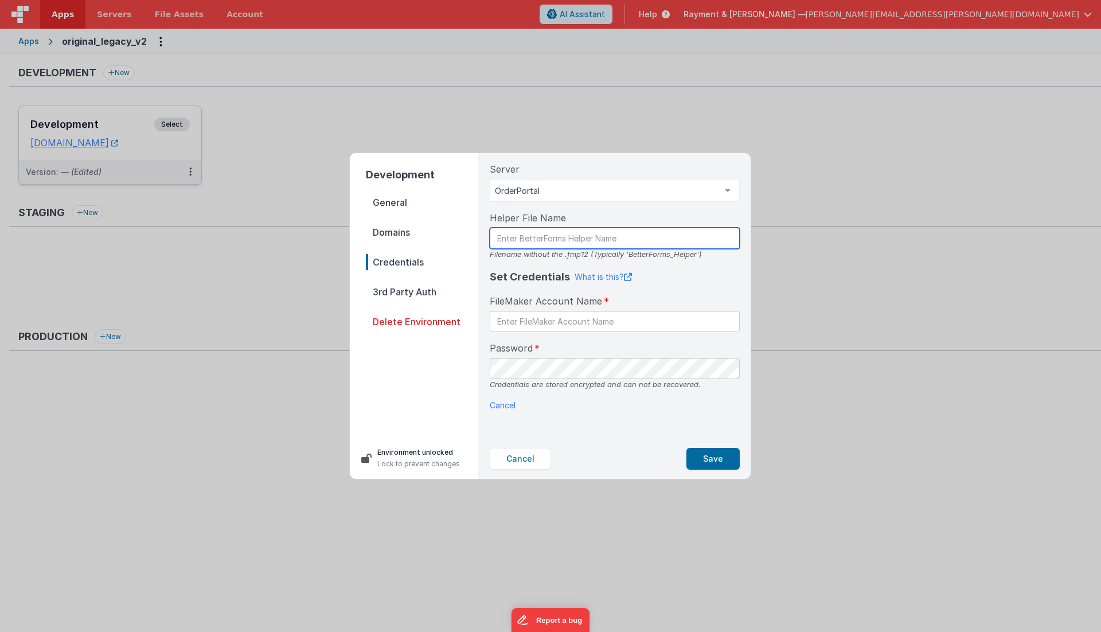
click at [520, 244] on input "text" at bounding box center [615, 238] width 250 height 21
paste input "SleemanKettleDev_Helper"
type input "SleemanKettleDev_Helper"
click at [513, 266] on div "Server OrderPortal FMS-RAPTOR FMS-VENOM OrderPortal new List is empty. Helper F…" at bounding box center [614, 295] width 268 height 285
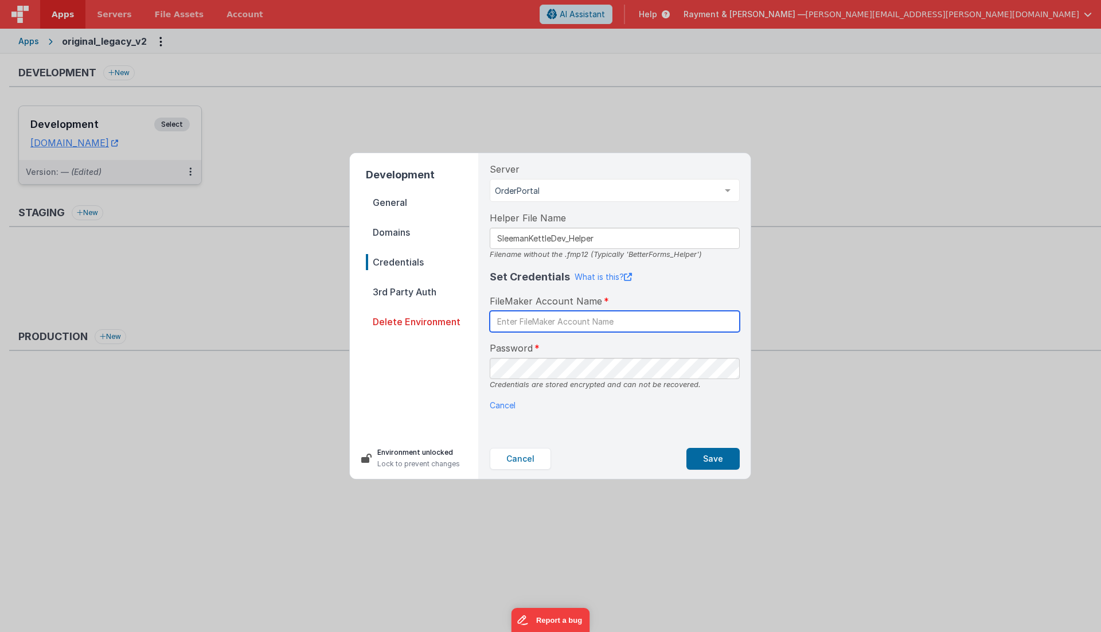
click at [510, 323] on input "text" at bounding box center [615, 321] width 250 height 21
click at [504, 344] on span "Password" at bounding box center [511, 348] width 43 height 14
click at [506, 346] on span "Password" at bounding box center [511, 348] width 43 height 14
click at [533, 323] on input "text" at bounding box center [615, 321] width 250 height 21
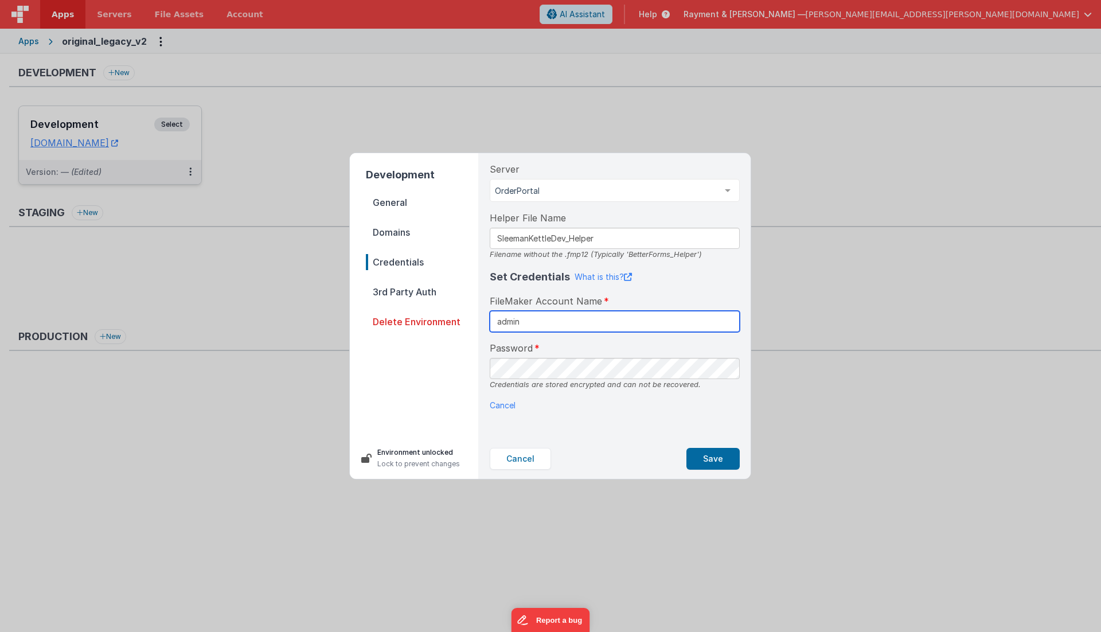
type input "admin"
click at [703, 456] on button "Save" at bounding box center [712, 459] width 53 height 22
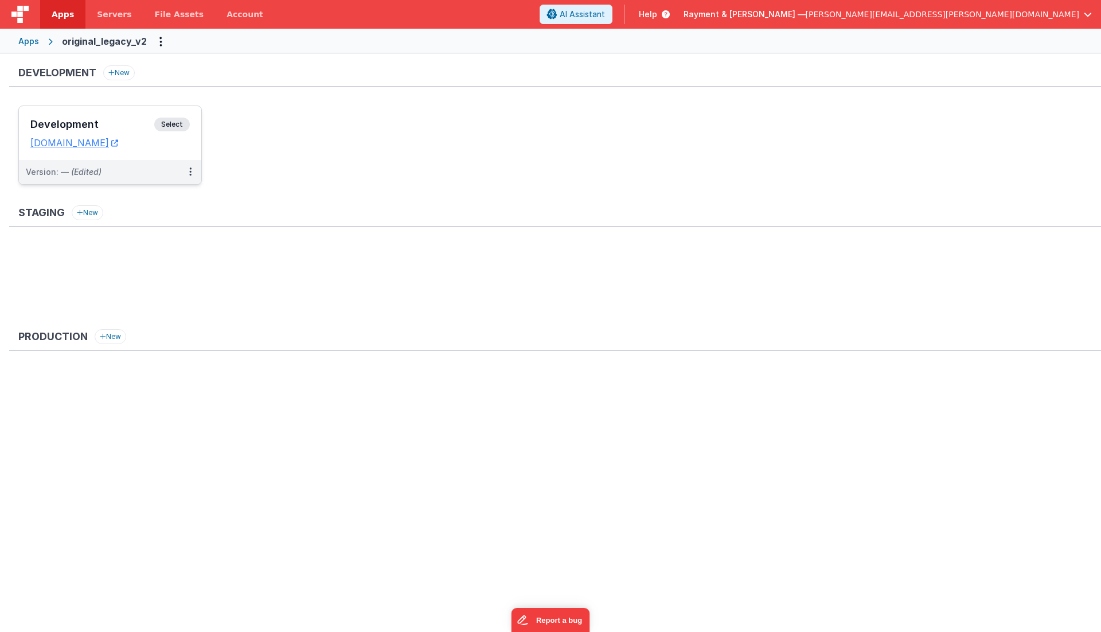
click at [467, 186] on ul "Development Select URLs [DOMAIN_NAME] Version: — (Edited)" at bounding box center [559, 150] width 1082 height 91
click at [193, 174] on button at bounding box center [190, 172] width 22 height 24
click at [160, 197] on link "Edit" at bounding box center [150, 197] width 101 height 21
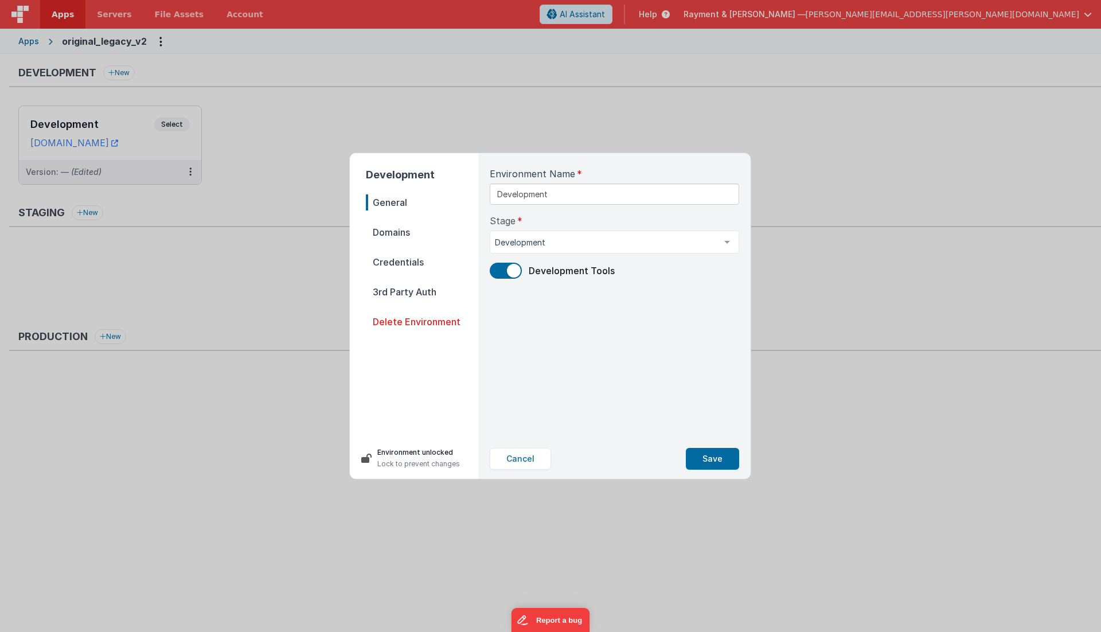
click at [409, 228] on span "Domains" at bounding box center [422, 232] width 112 height 16
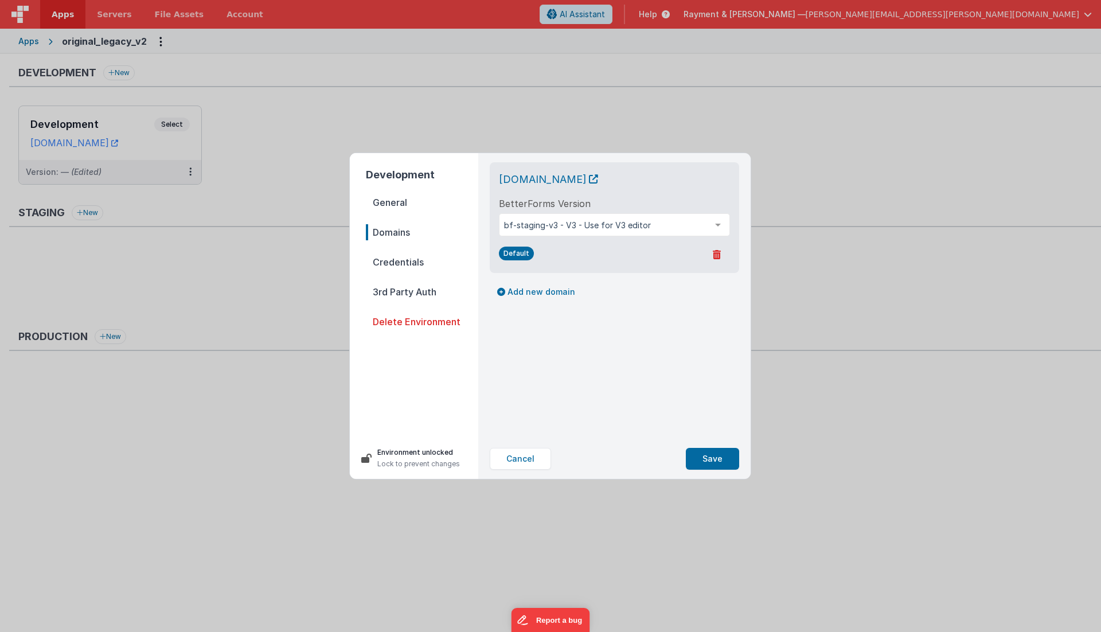
click at [408, 263] on span "Credentials" at bounding box center [422, 262] width 112 height 16
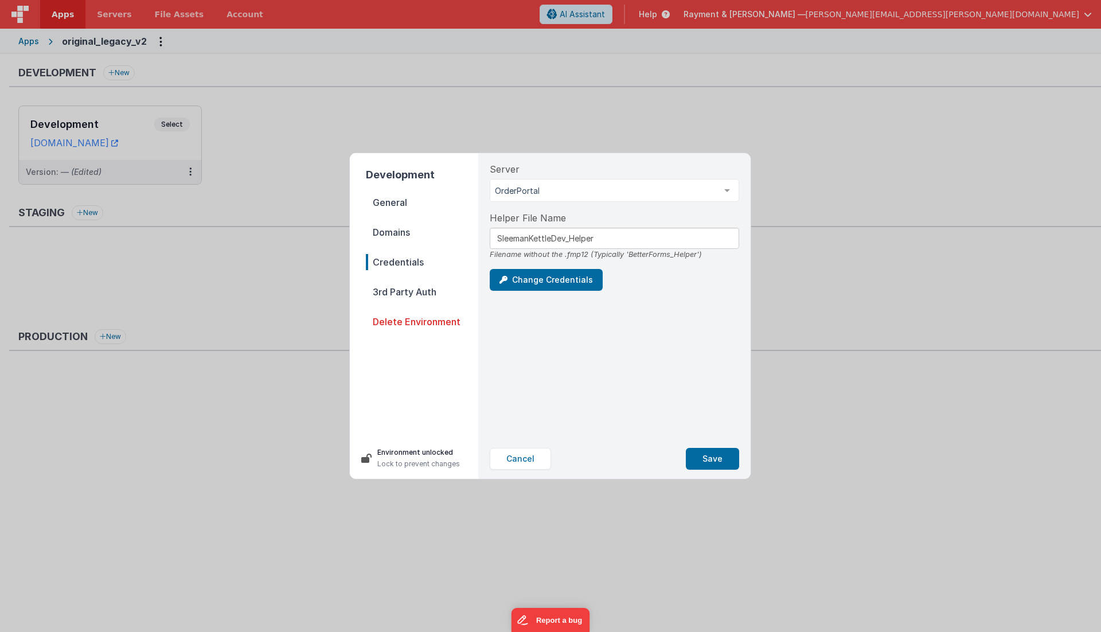
click at [406, 286] on span "3rd Party Auth" at bounding box center [422, 292] width 112 height 16
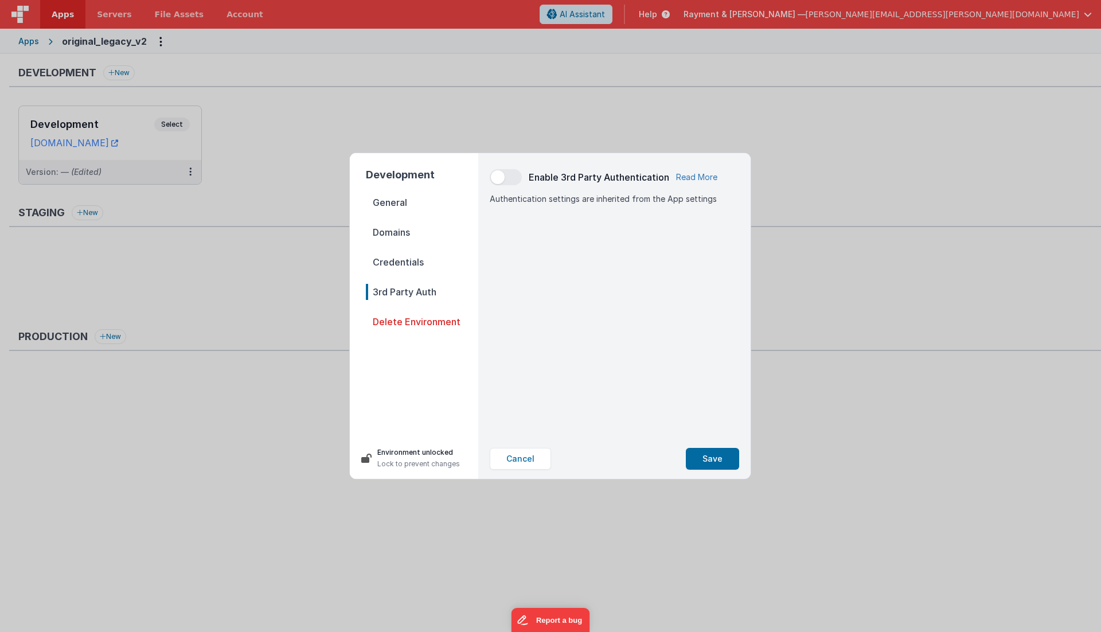
click at [688, 178] on link "Read More" at bounding box center [696, 176] width 41 height 11
click at [387, 265] on span "Credentials" at bounding box center [422, 262] width 112 height 16
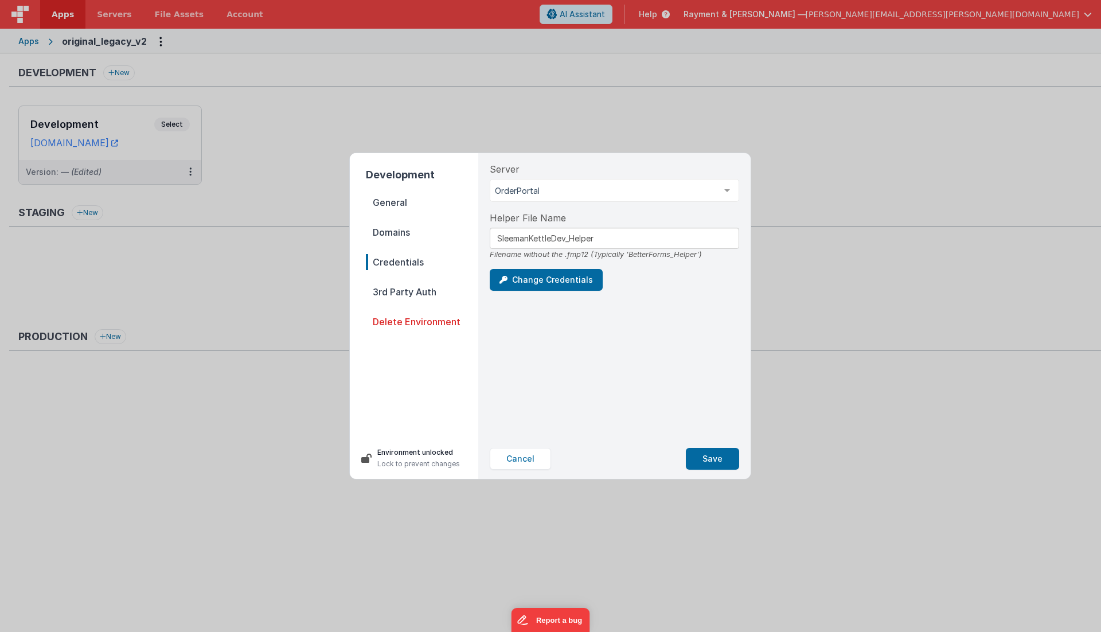
click at [402, 238] on span "Domains" at bounding box center [422, 232] width 112 height 16
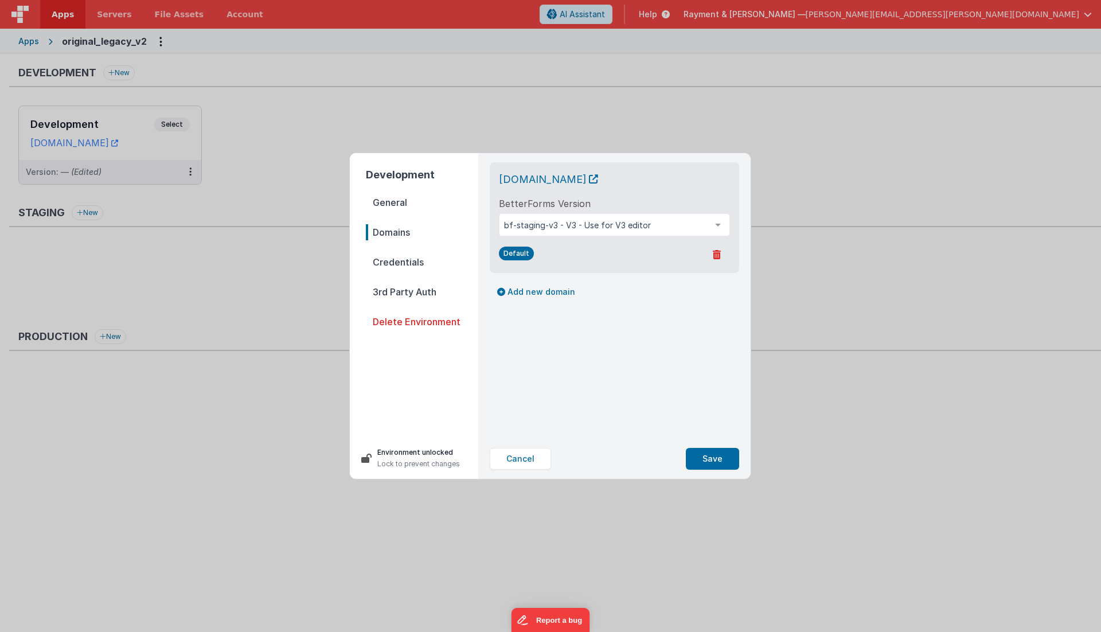
click at [401, 199] on span "General" at bounding box center [422, 202] width 112 height 16
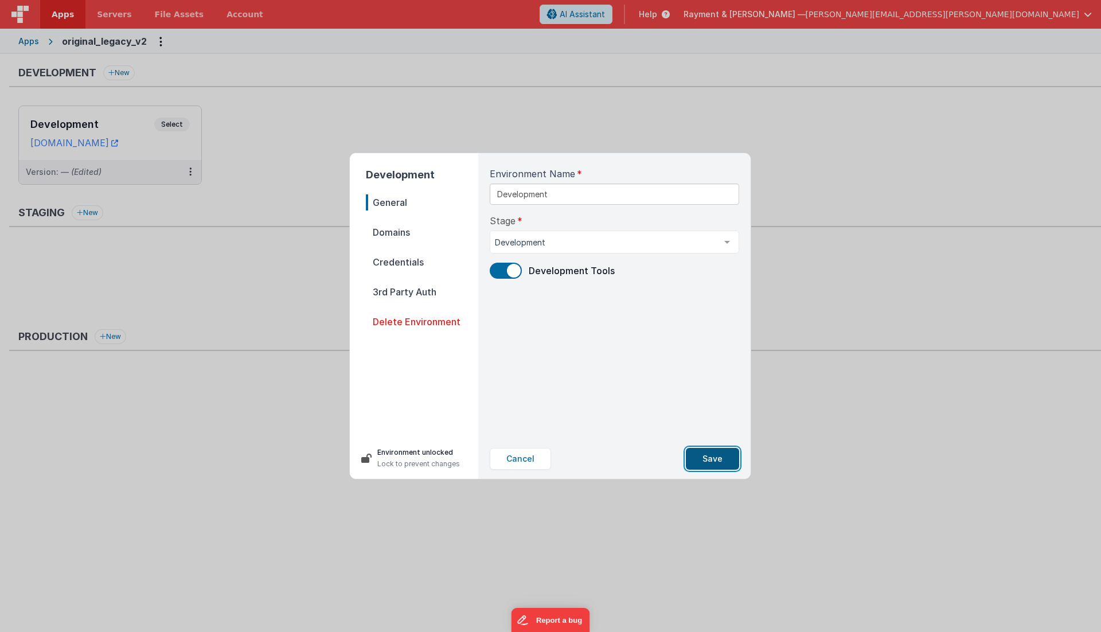
click at [715, 457] on button "Save" at bounding box center [712, 459] width 53 height 22
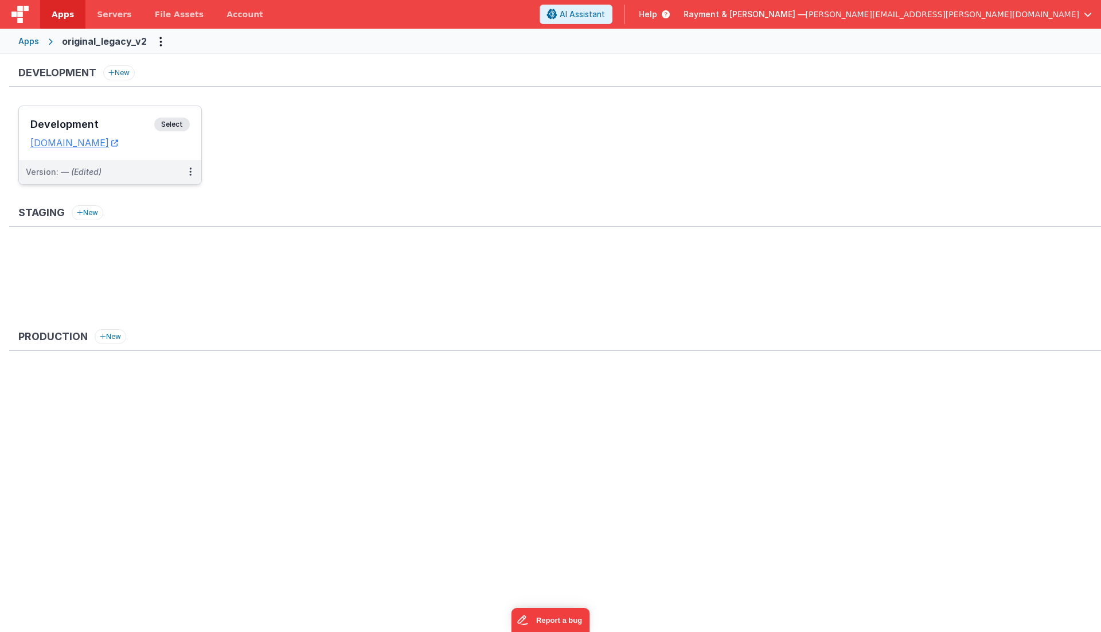
click at [124, 119] on h3 "Development" at bounding box center [92, 124] width 124 height 11
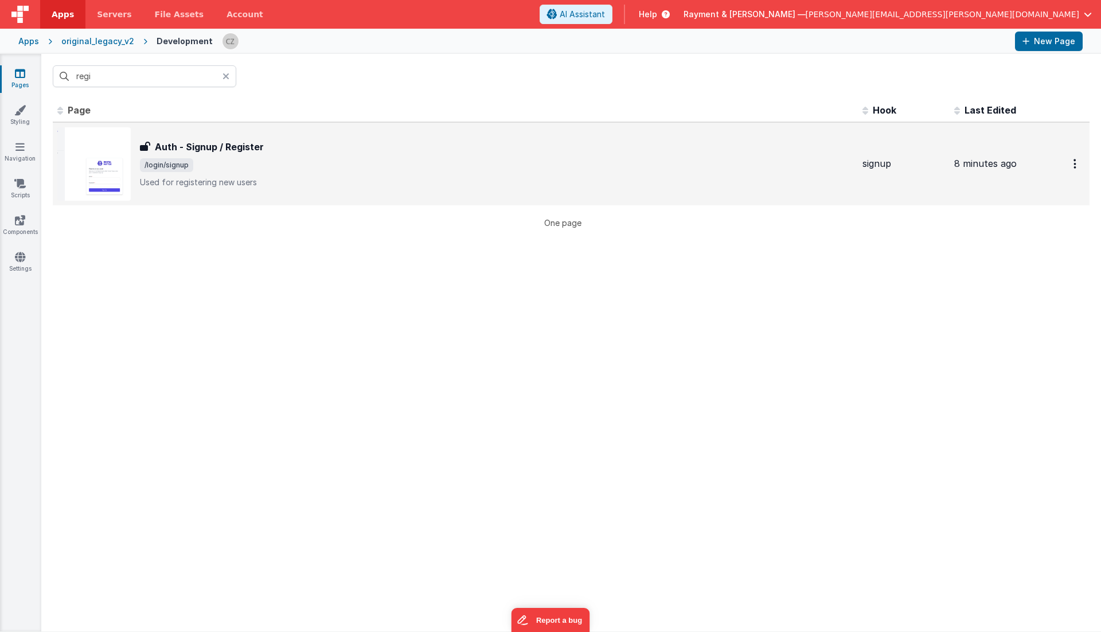
click at [278, 147] on div "Auth - Signup / Register" at bounding box center [496, 147] width 713 height 14
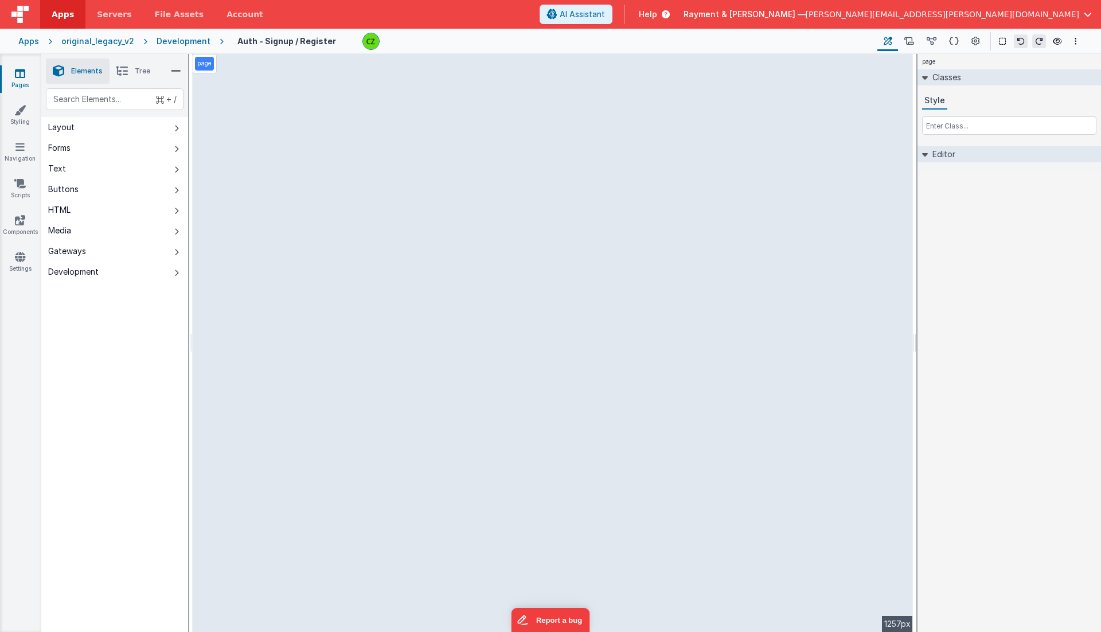
click at [815, 302] on div "page Classes Style Editor DEV: Focus DEV: builderToggleConditionalCSS DEV: Remo…" at bounding box center [1008, 343] width 183 height 578
click at [815, 38] on icon at bounding box center [1056, 41] width 9 height 8
click at [28, 75] on link "Pages" at bounding box center [19, 79] width 41 height 23
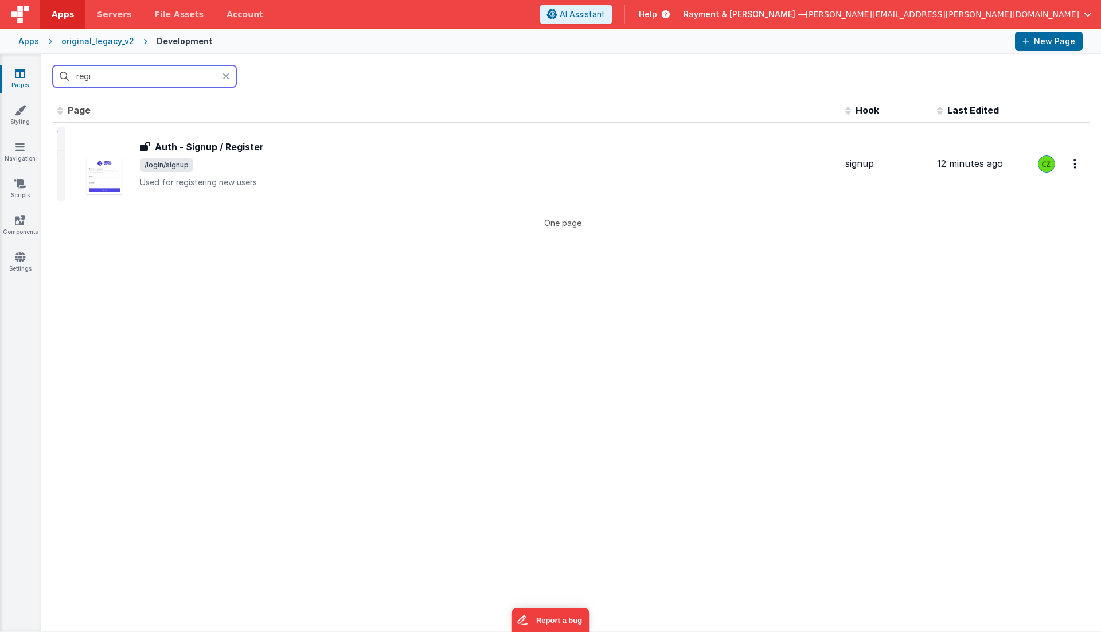
click at [116, 80] on input "regi" at bounding box center [144, 76] width 183 height 22
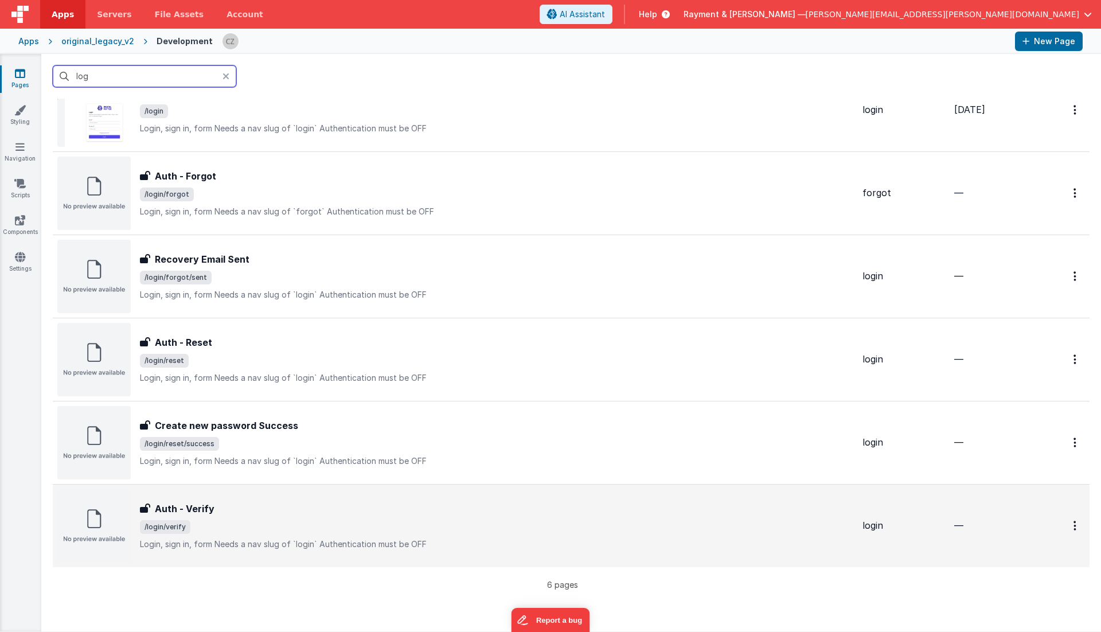
scroll to position [58, 0]
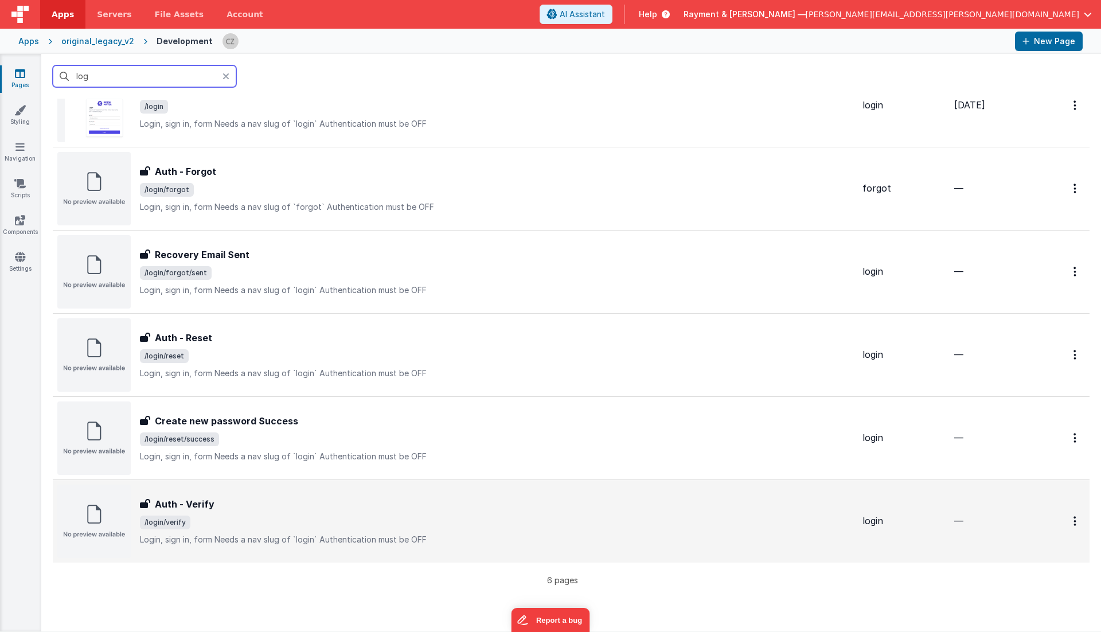
type input "log"
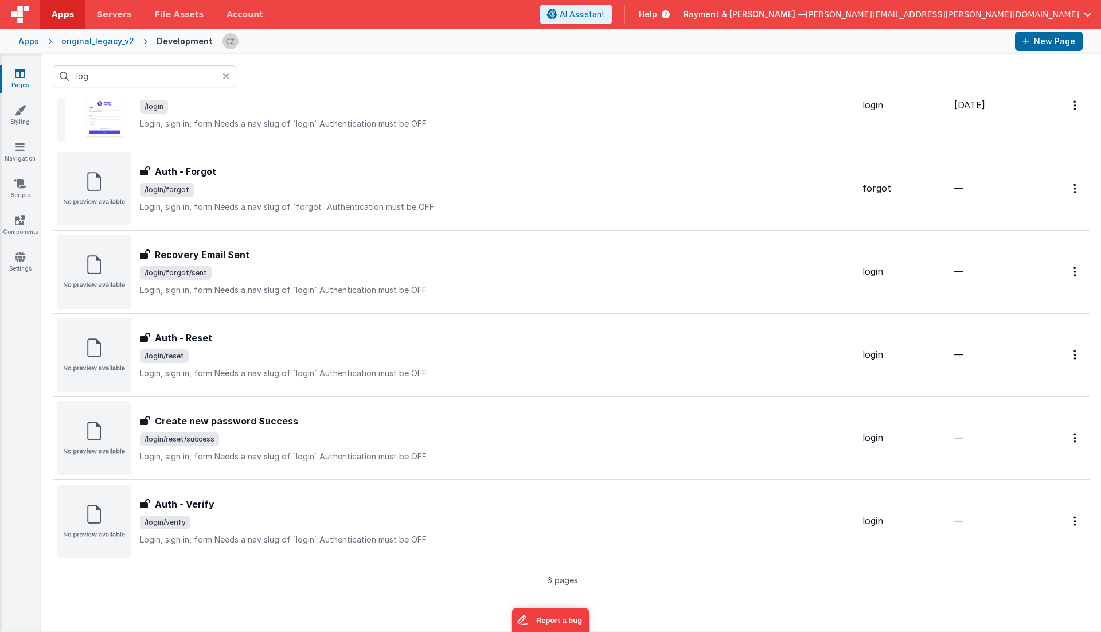
click at [416, 577] on p "6 pages" at bounding box center [562, 580] width 1019 height 12
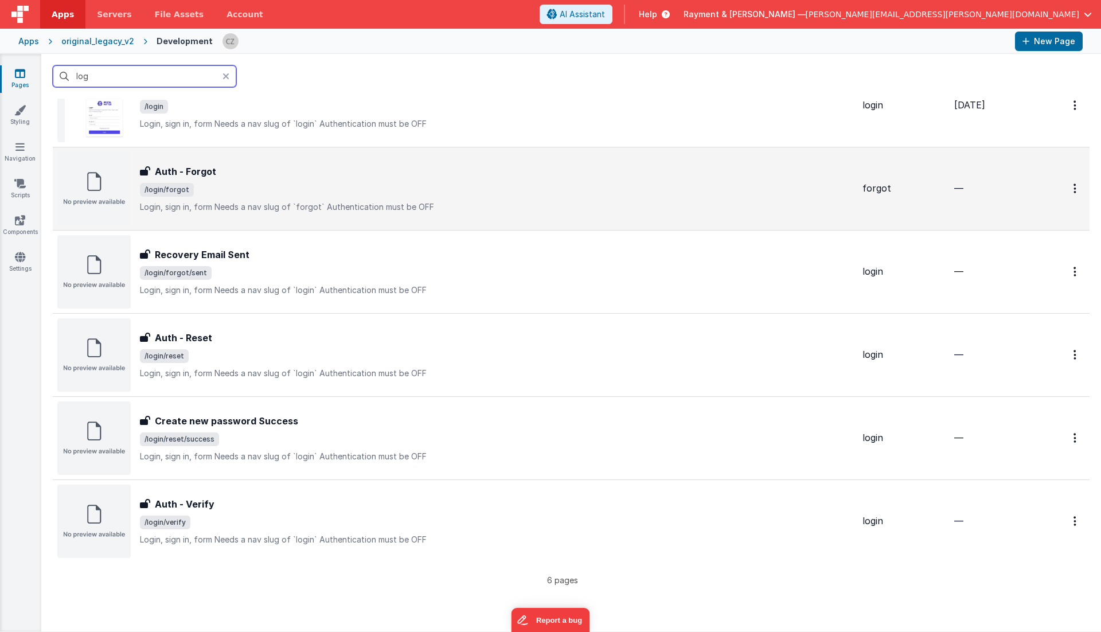
scroll to position [0, 0]
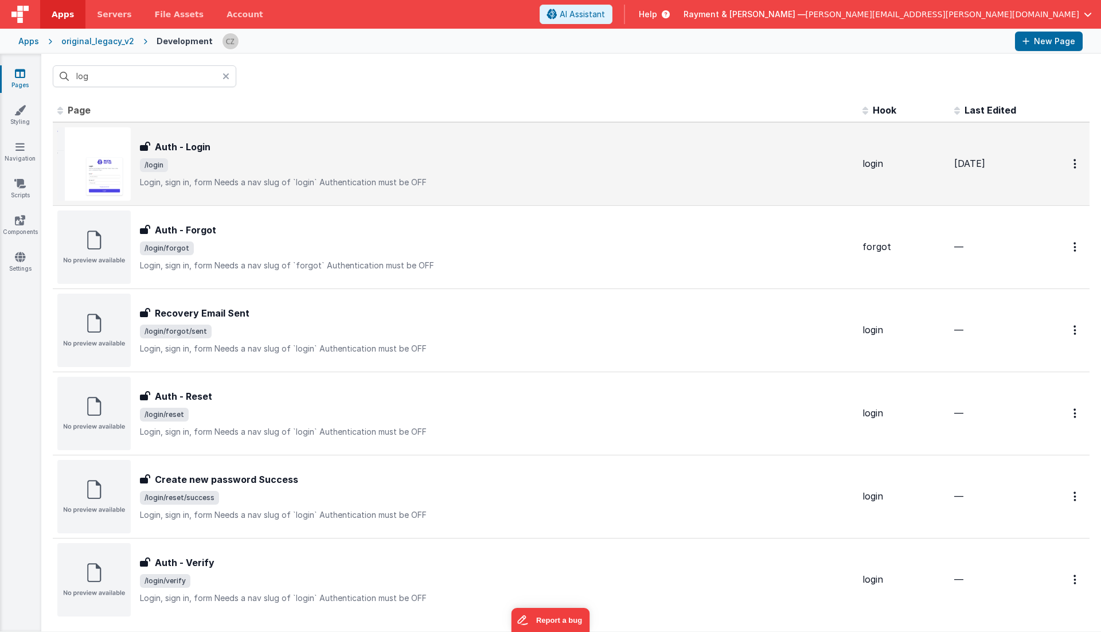
click at [225, 151] on div "Auth - Login" at bounding box center [496, 147] width 713 height 14
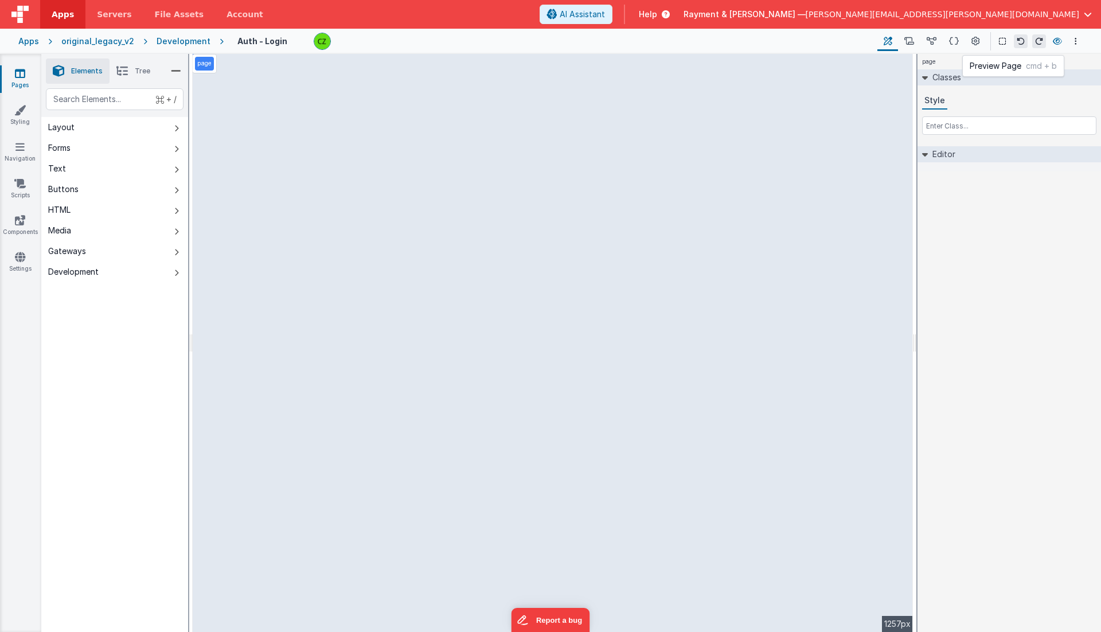
click at [815, 42] on icon at bounding box center [1056, 41] width 9 height 8
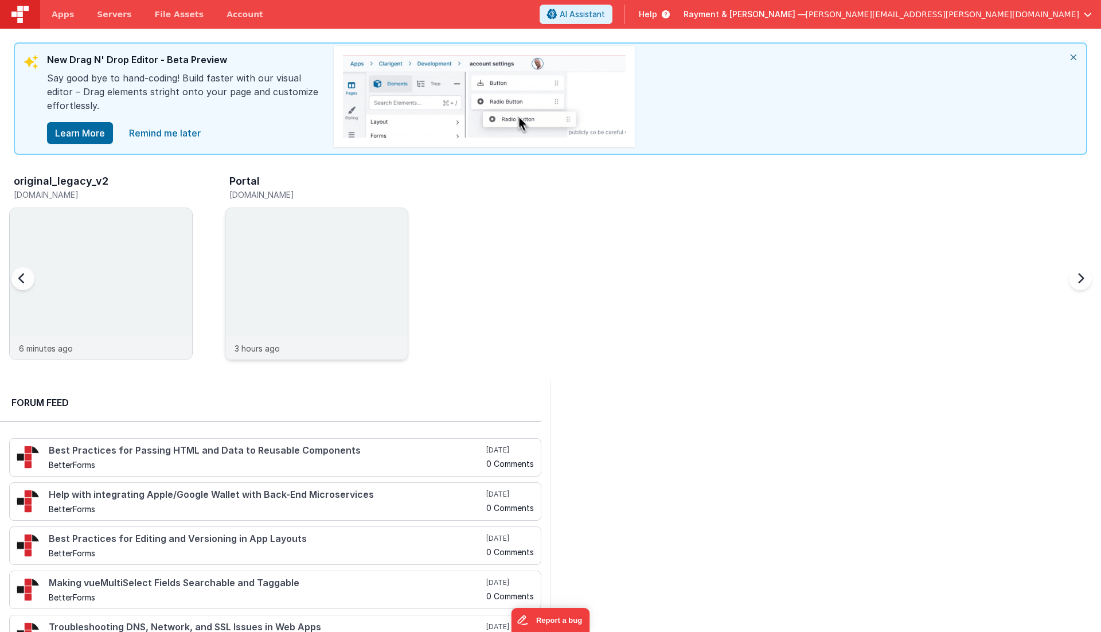
click at [314, 236] on div at bounding box center [316, 272] width 182 height 128
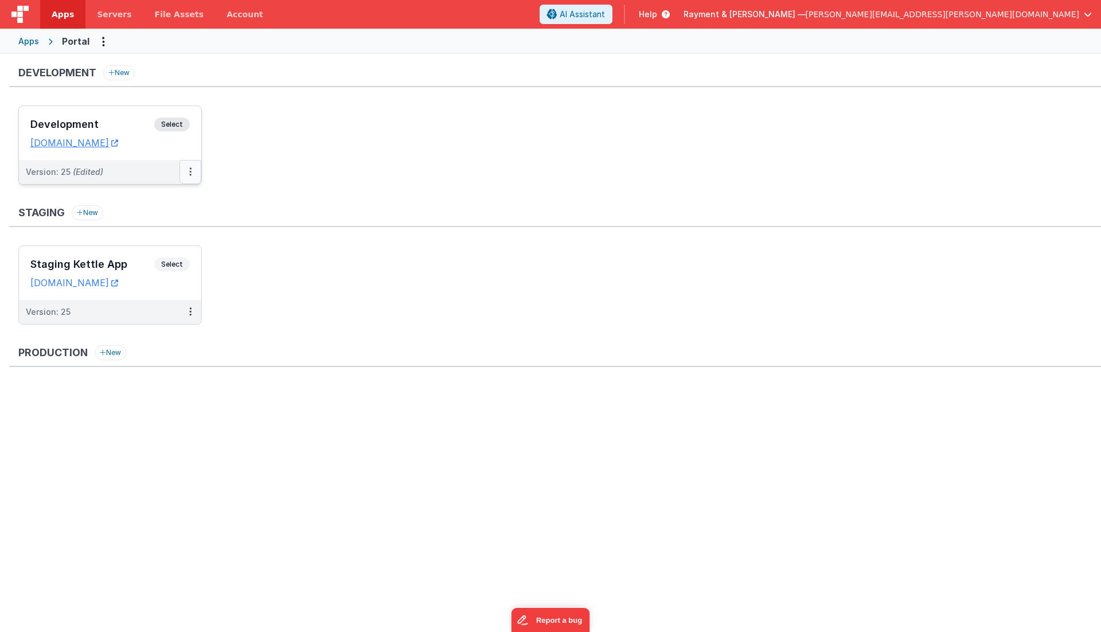
click at [187, 166] on button at bounding box center [190, 172] width 22 height 24
click at [163, 197] on link "Edit" at bounding box center [150, 197] width 101 height 21
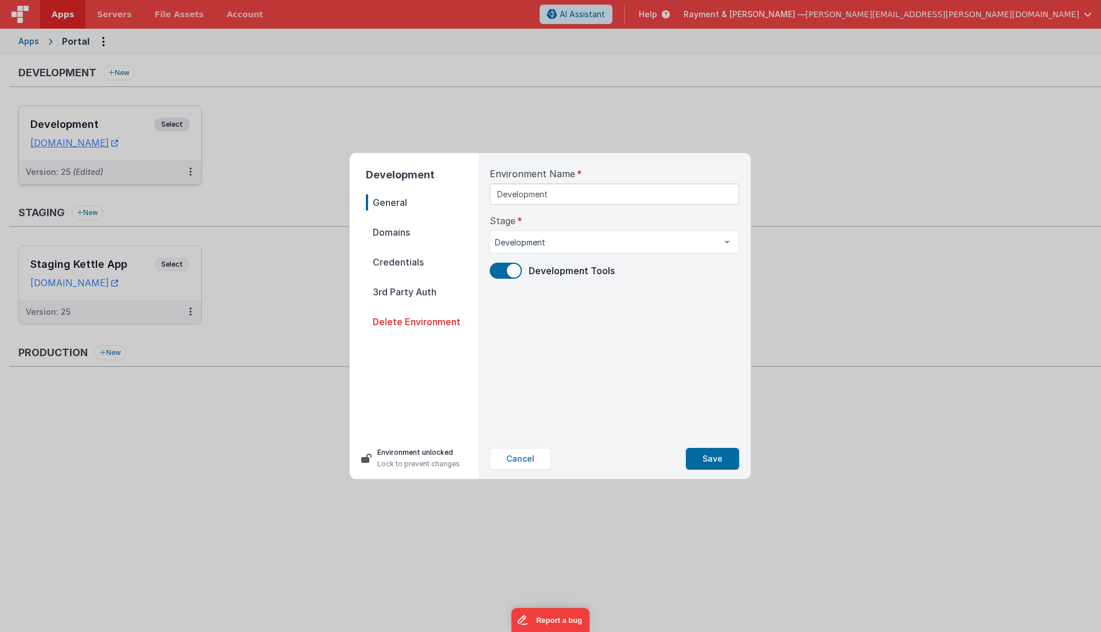
click at [385, 232] on span "Domains" at bounding box center [422, 232] width 112 height 16
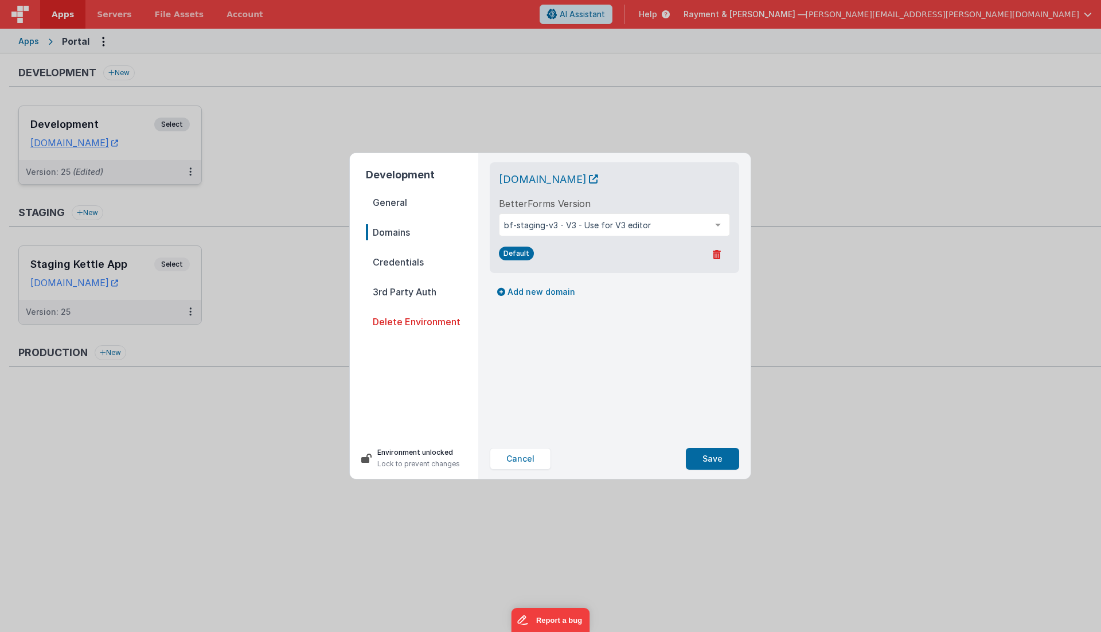
click at [390, 250] on nav "General Domains Credentials 3rd Party Auth Delete Environment" at bounding box center [422, 311] width 112 height 234
click at [391, 261] on span "Credentials" at bounding box center [422, 262] width 112 height 16
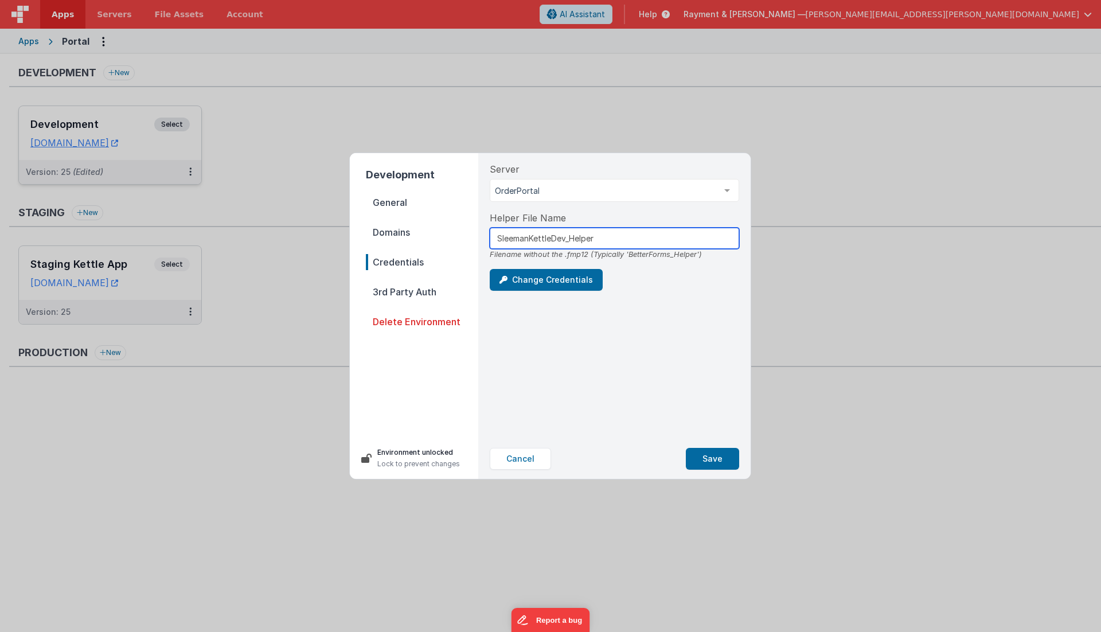
click at [524, 241] on input "SleemanKettleDev_Helper" at bounding box center [614, 238] width 249 height 21
click at [410, 293] on span "3rd Party Auth" at bounding box center [422, 292] width 112 height 16
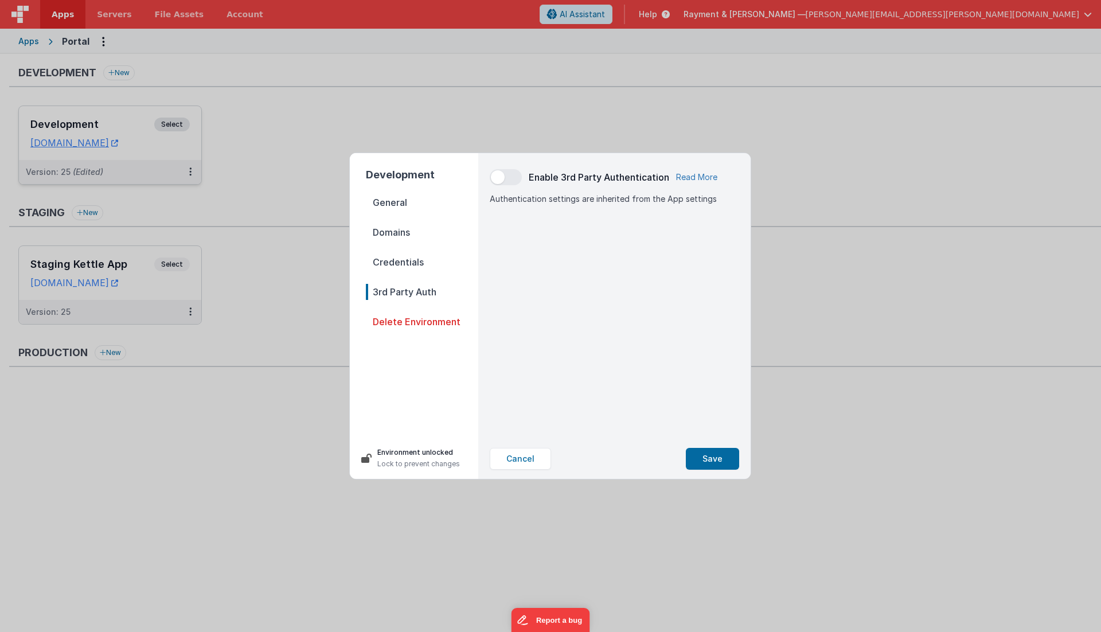
click at [710, 174] on link "Read More" at bounding box center [696, 176] width 41 height 11
